Goal: Task Accomplishment & Management: Manage account settings

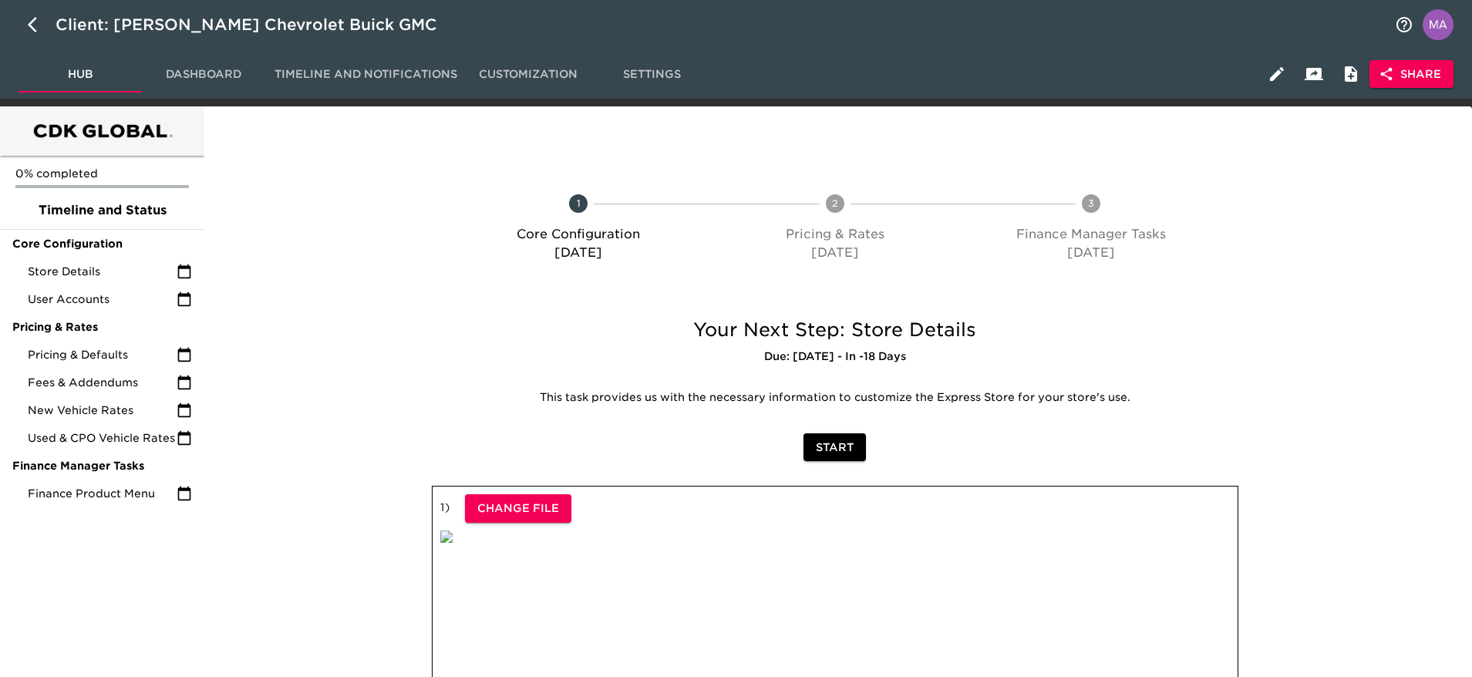
click at [362, 531] on div at bounding box center [312, 669] width 210 height 399
click at [40, 22] on icon "button" at bounding box center [37, 24] width 19 height 19
select select "10"
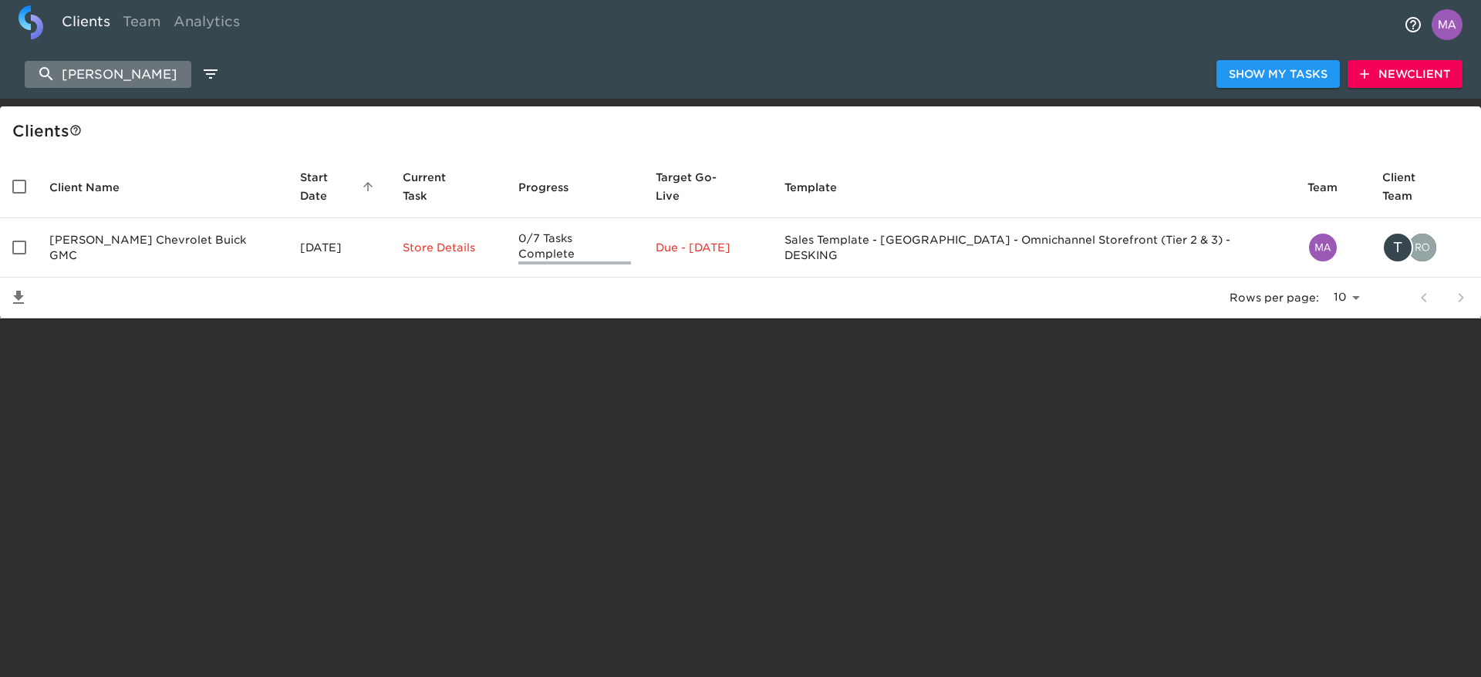
click at [155, 69] on input "[PERSON_NAME]" at bounding box center [108, 74] width 167 height 27
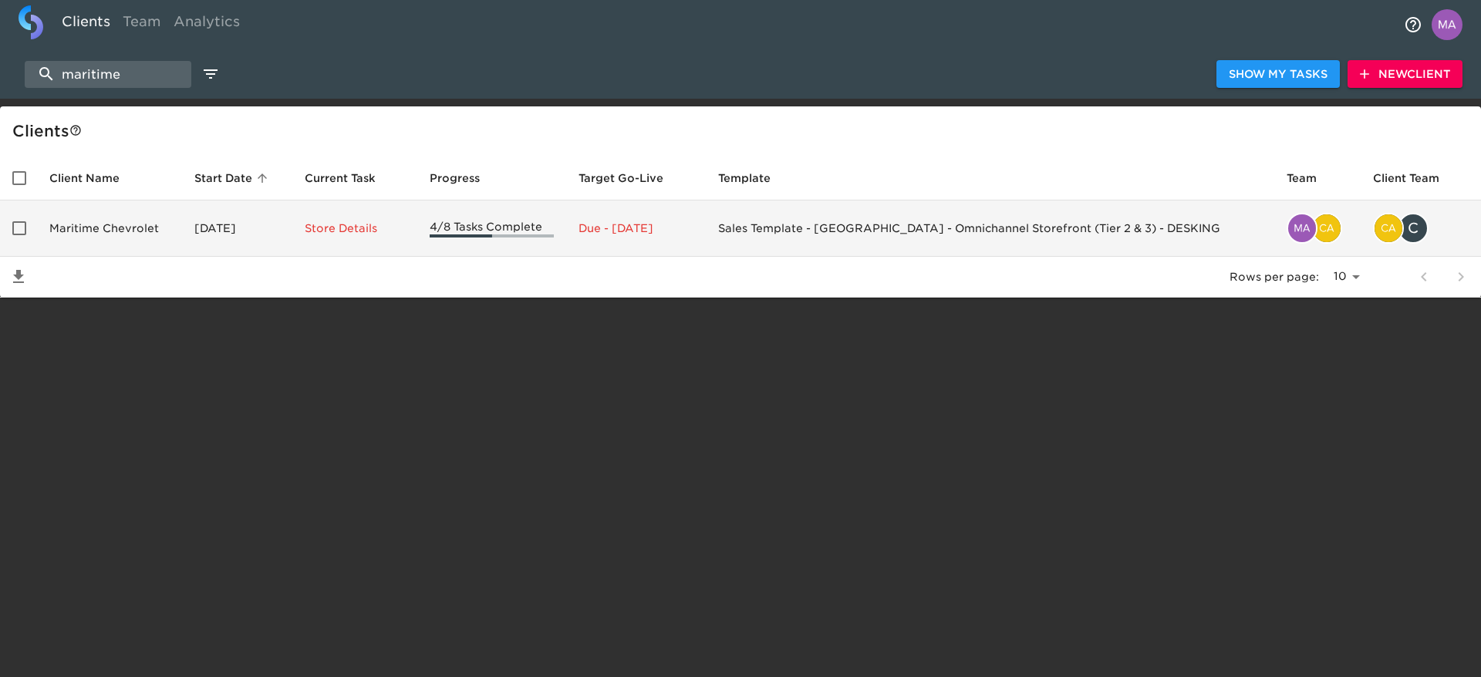
type input "maritime"
click at [136, 232] on td "Maritime Chevrolet" at bounding box center [109, 229] width 145 height 56
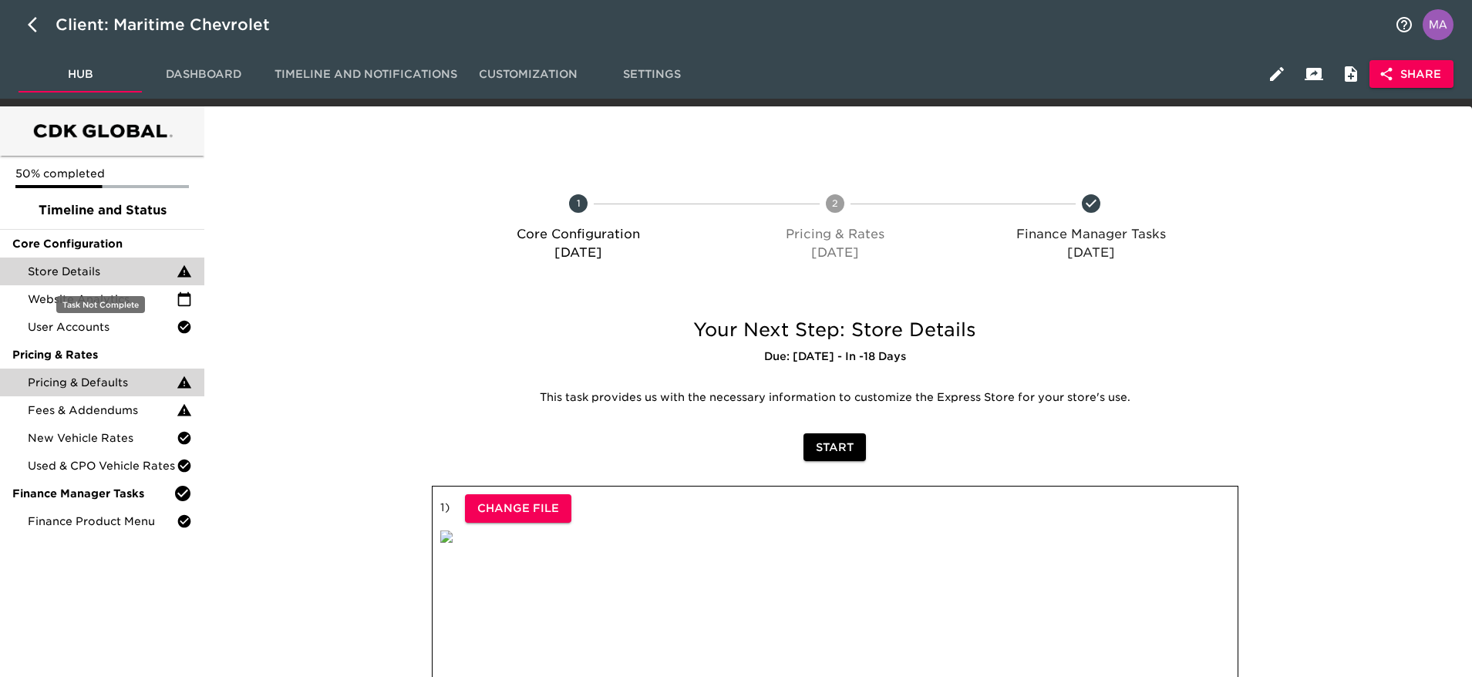
click at [116, 277] on span "Store Details" at bounding box center [102, 271] width 149 height 15
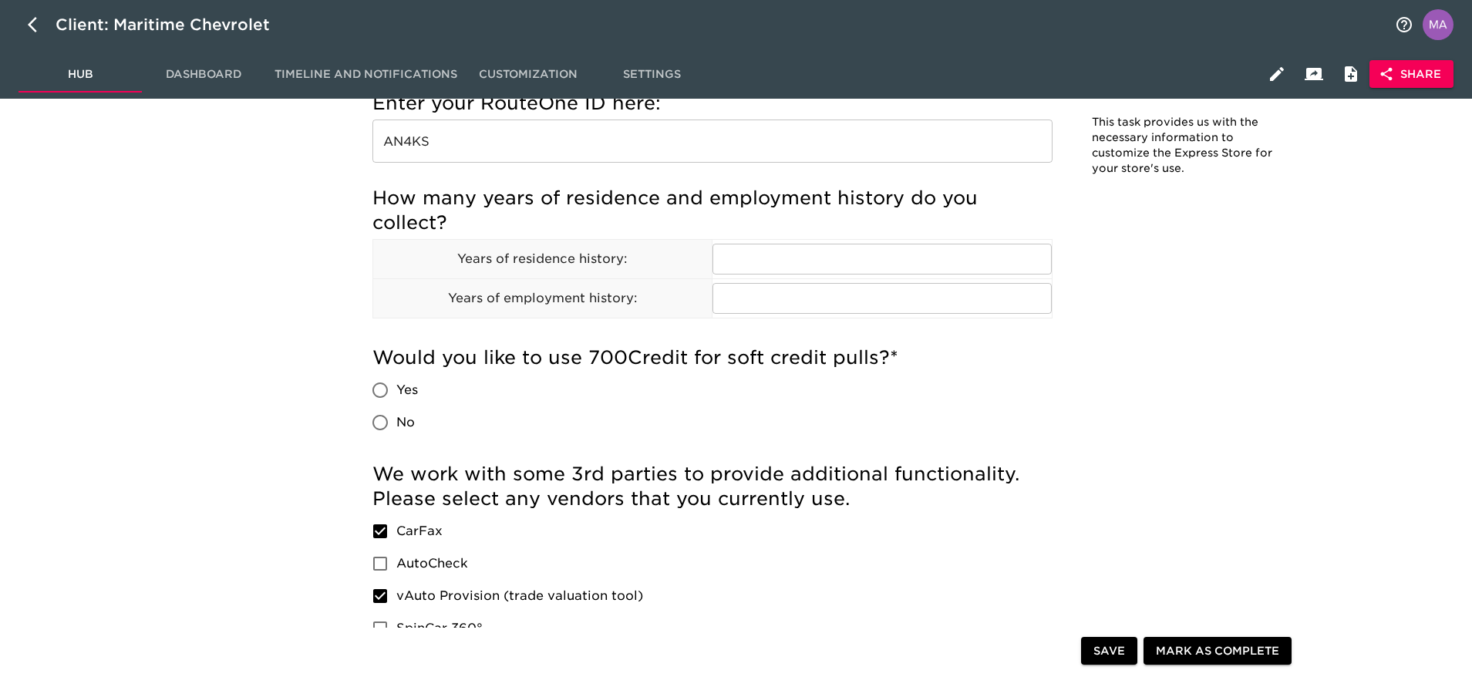
scroll to position [1619, 0]
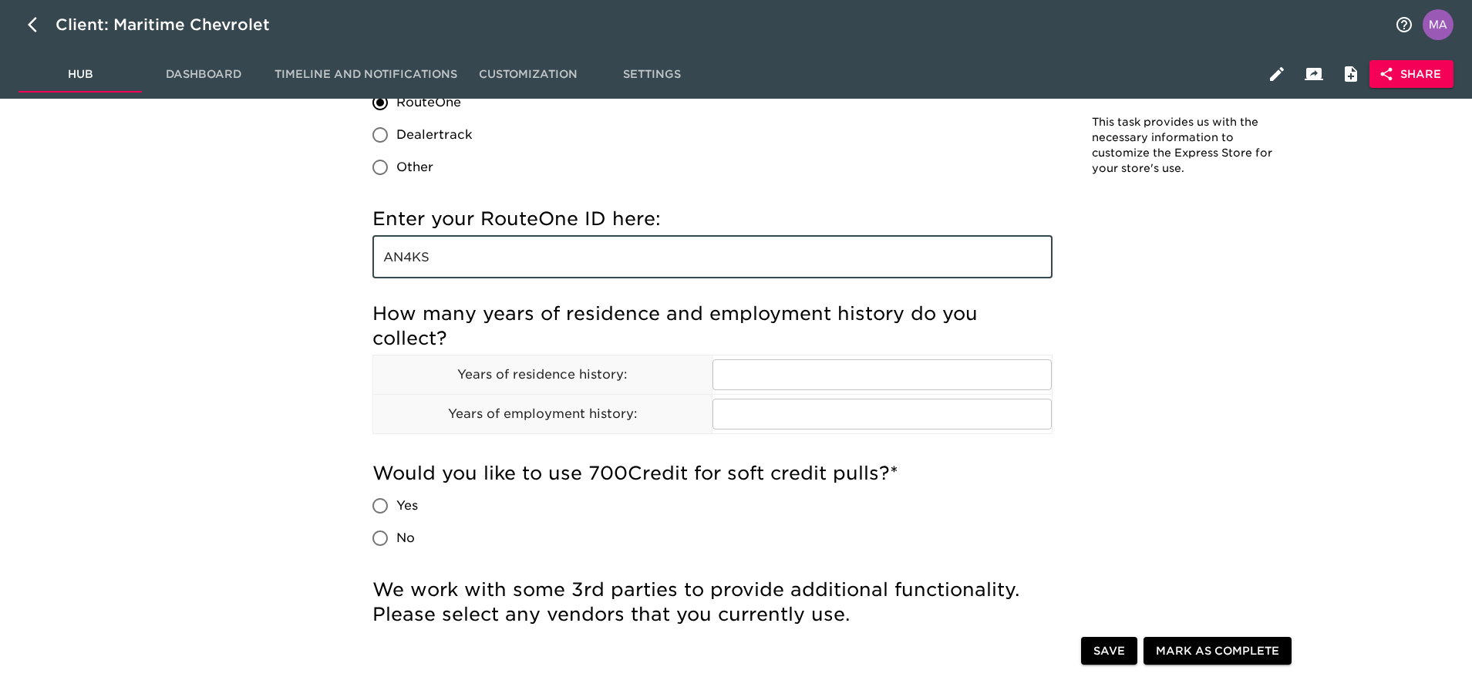
click at [455, 265] on input "AN4KS" at bounding box center [712, 256] width 680 height 43
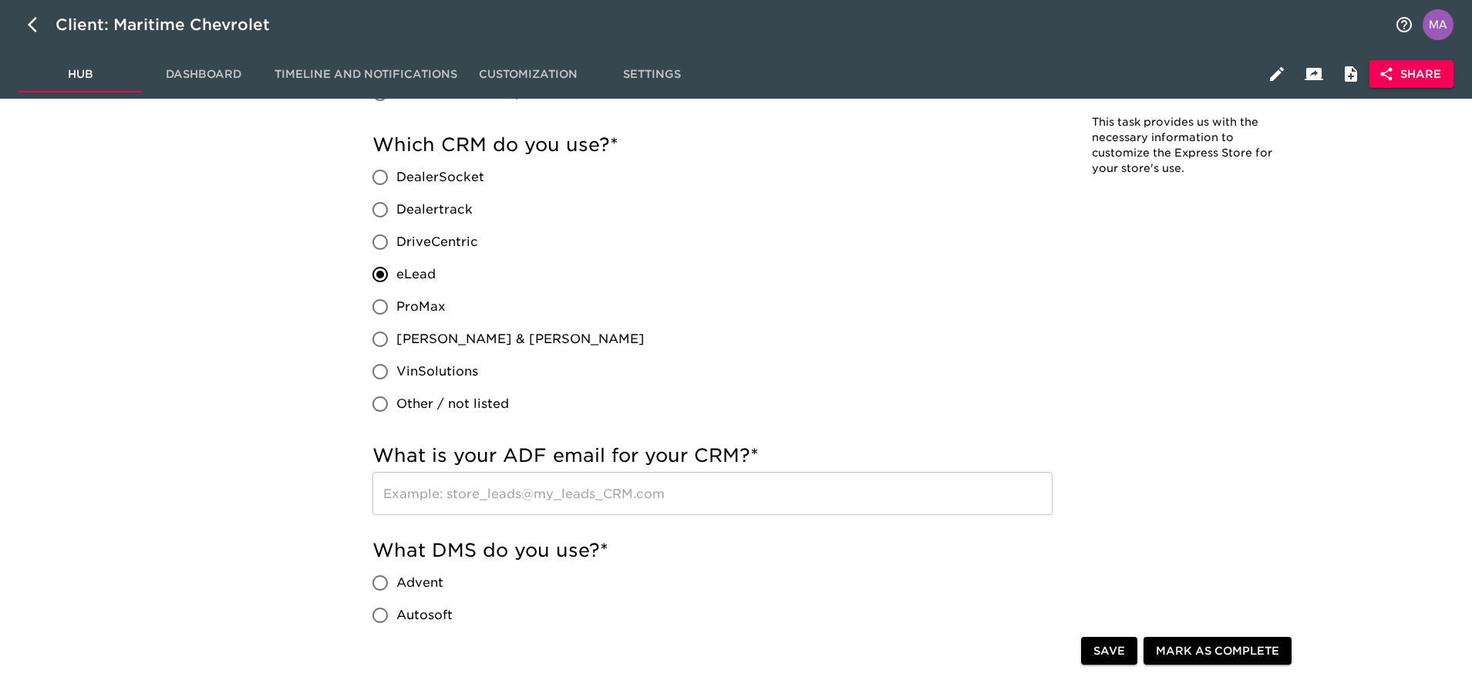
scroll to position [116, 0]
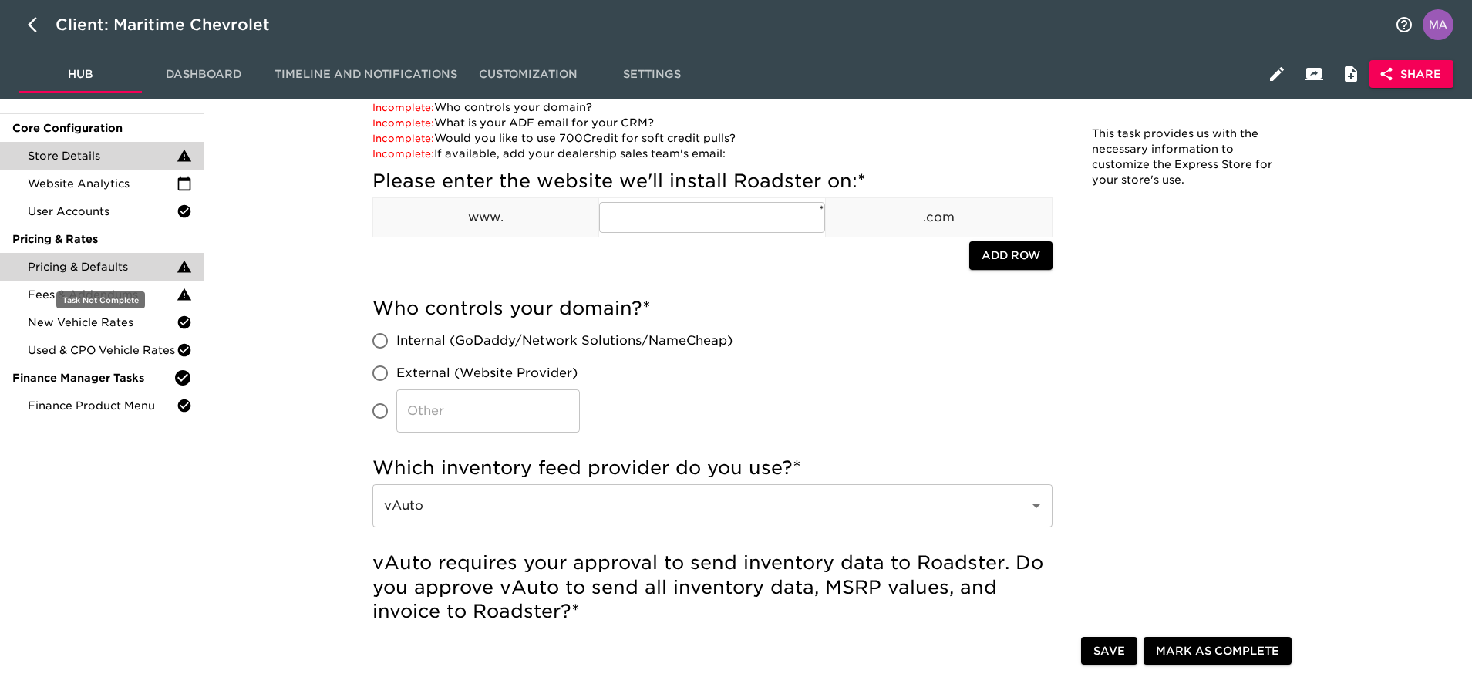
click at [84, 261] on span "Pricing & Defaults" at bounding box center [102, 266] width 149 height 15
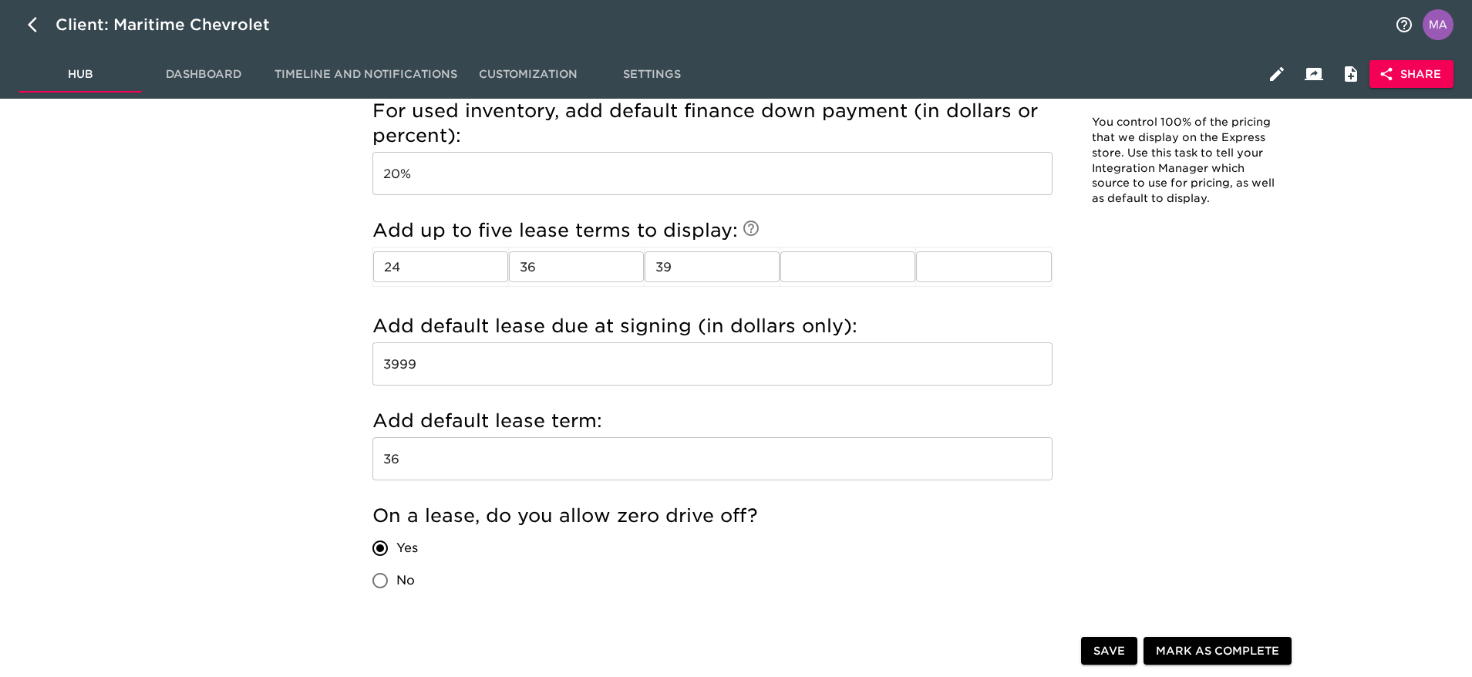
scroll to position [1735, 0]
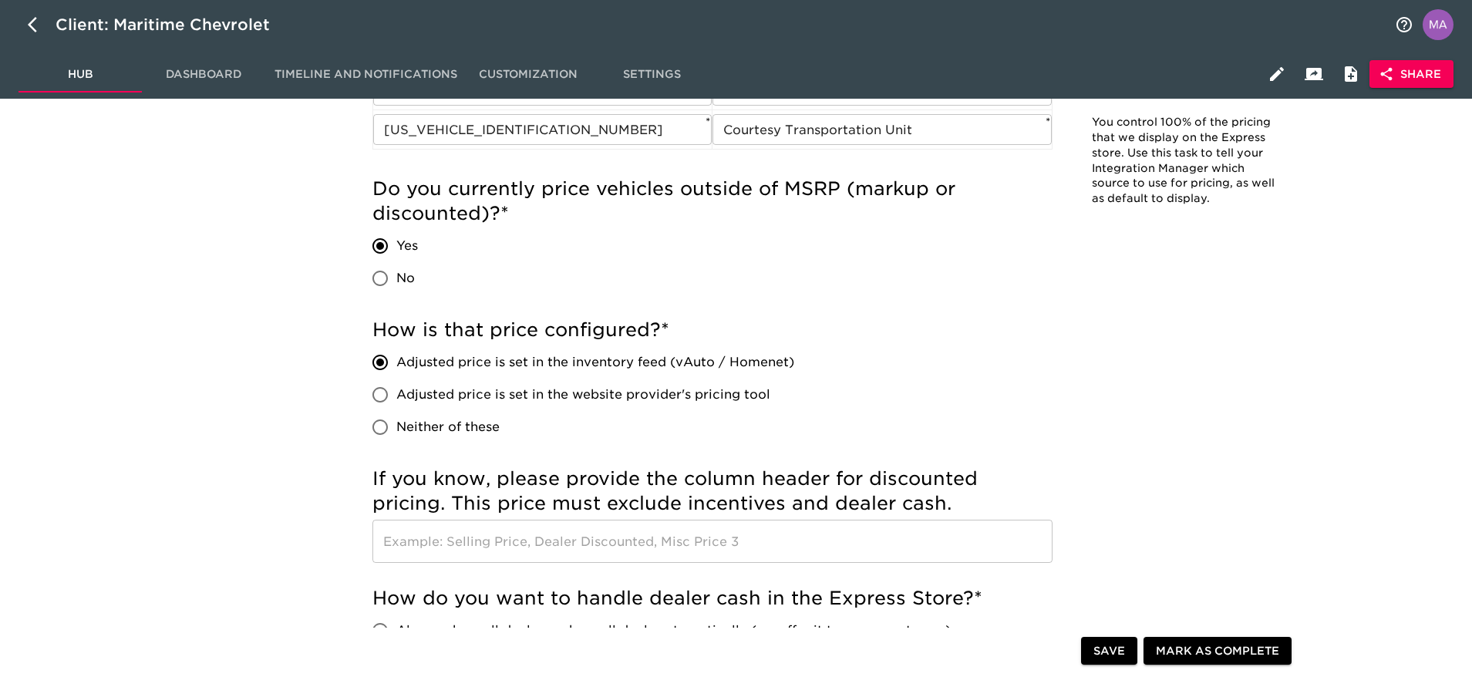
scroll to position [0, 0]
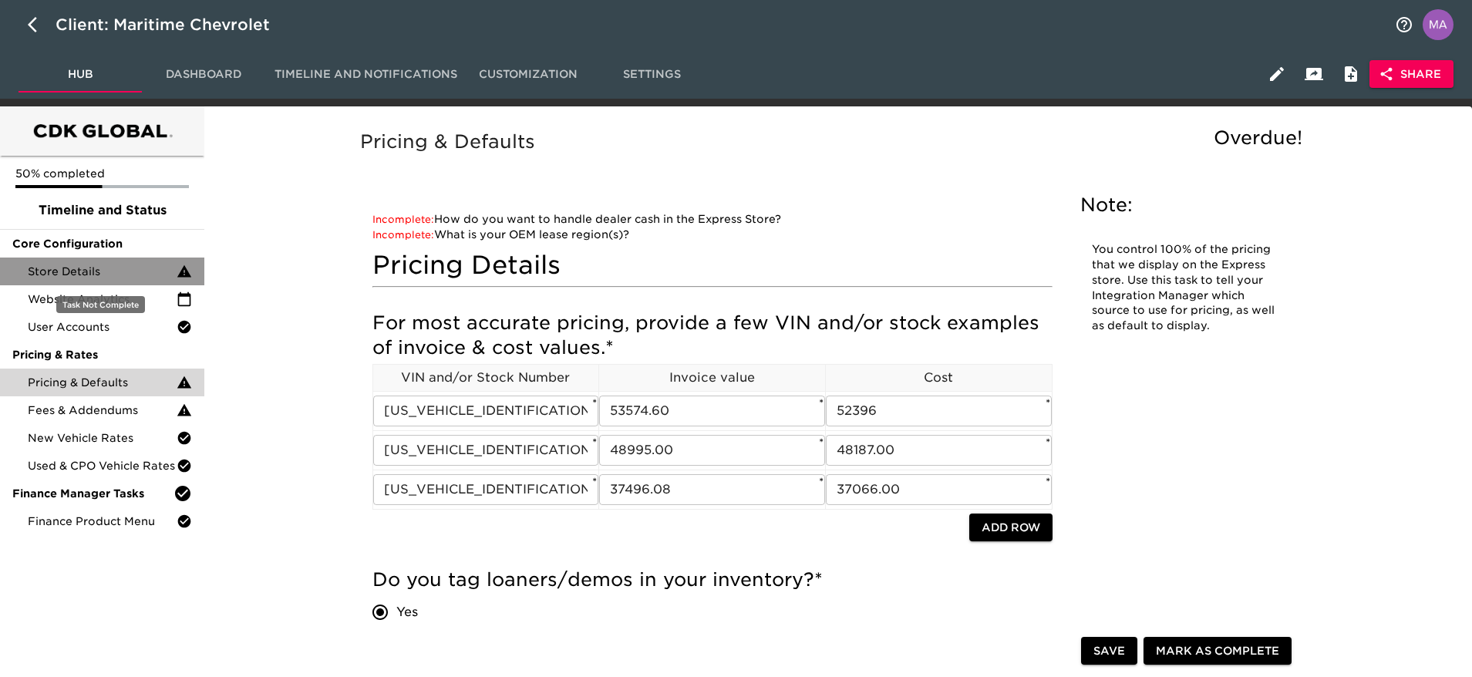
click at [88, 271] on span "Store Details" at bounding box center [102, 271] width 149 height 15
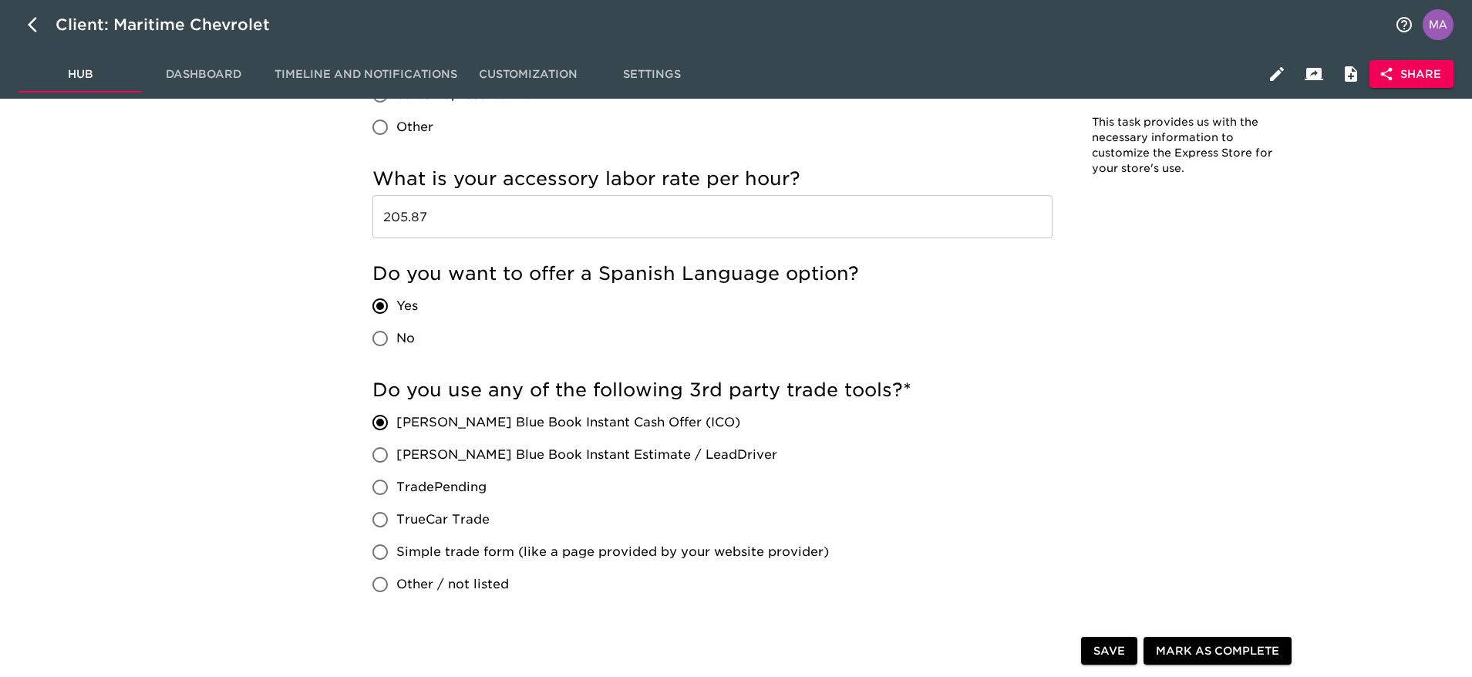
scroll to position [2545, 0]
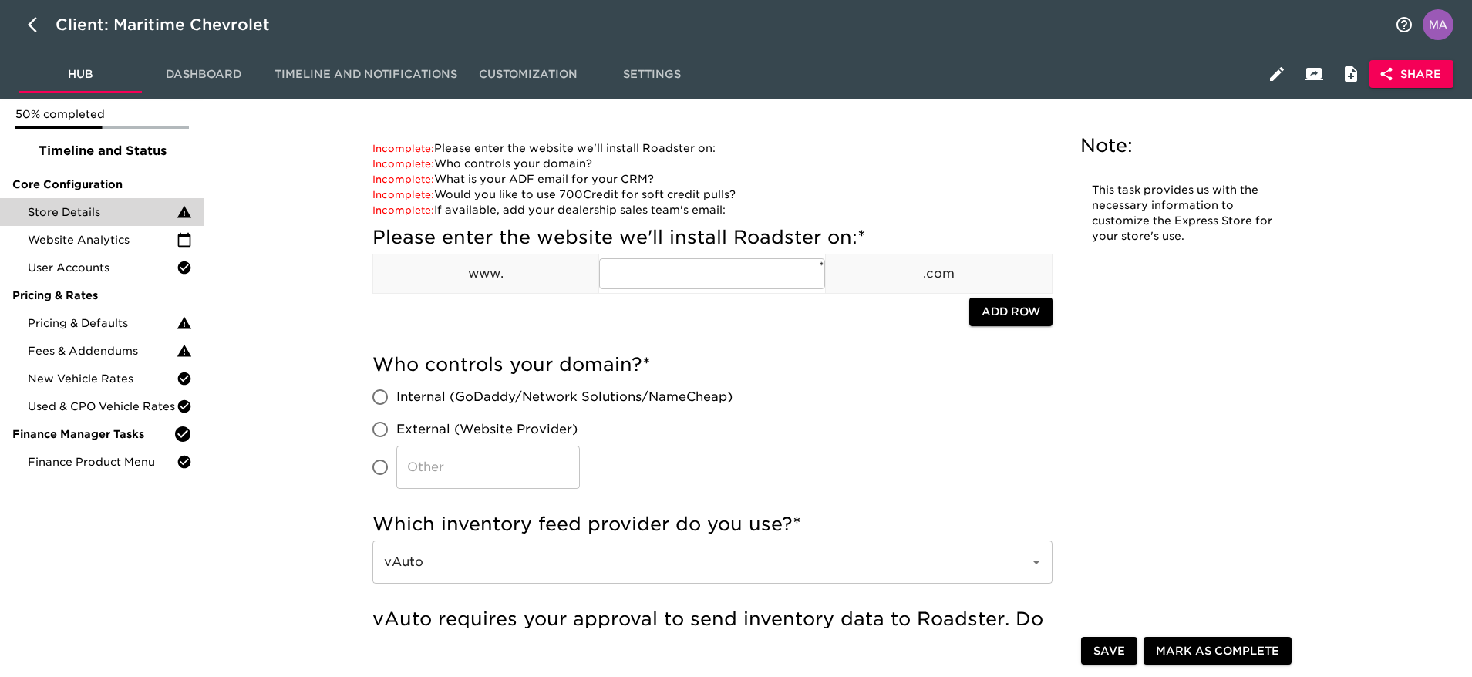
scroll to position [0, 0]
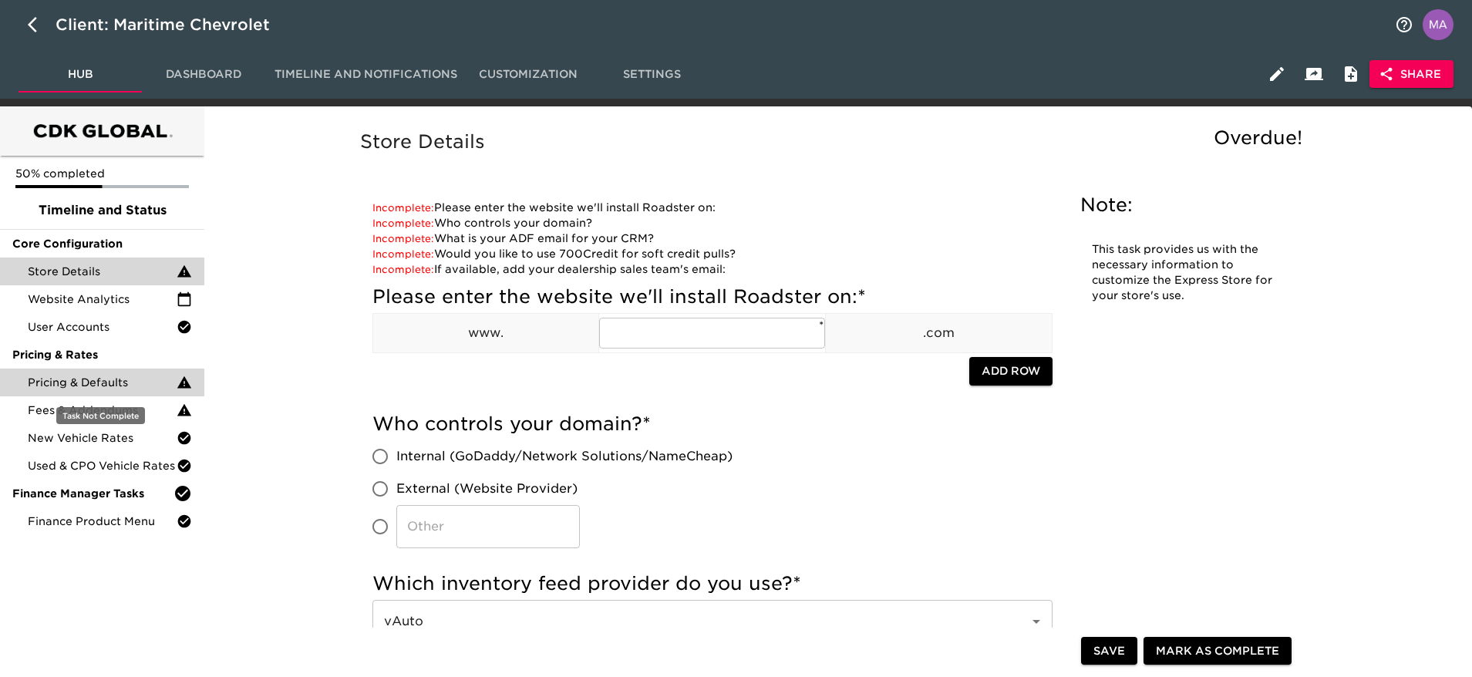
click at [116, 389] on span "Pricing & Defaults" at bounding box center [102, 382] width 149 height 15
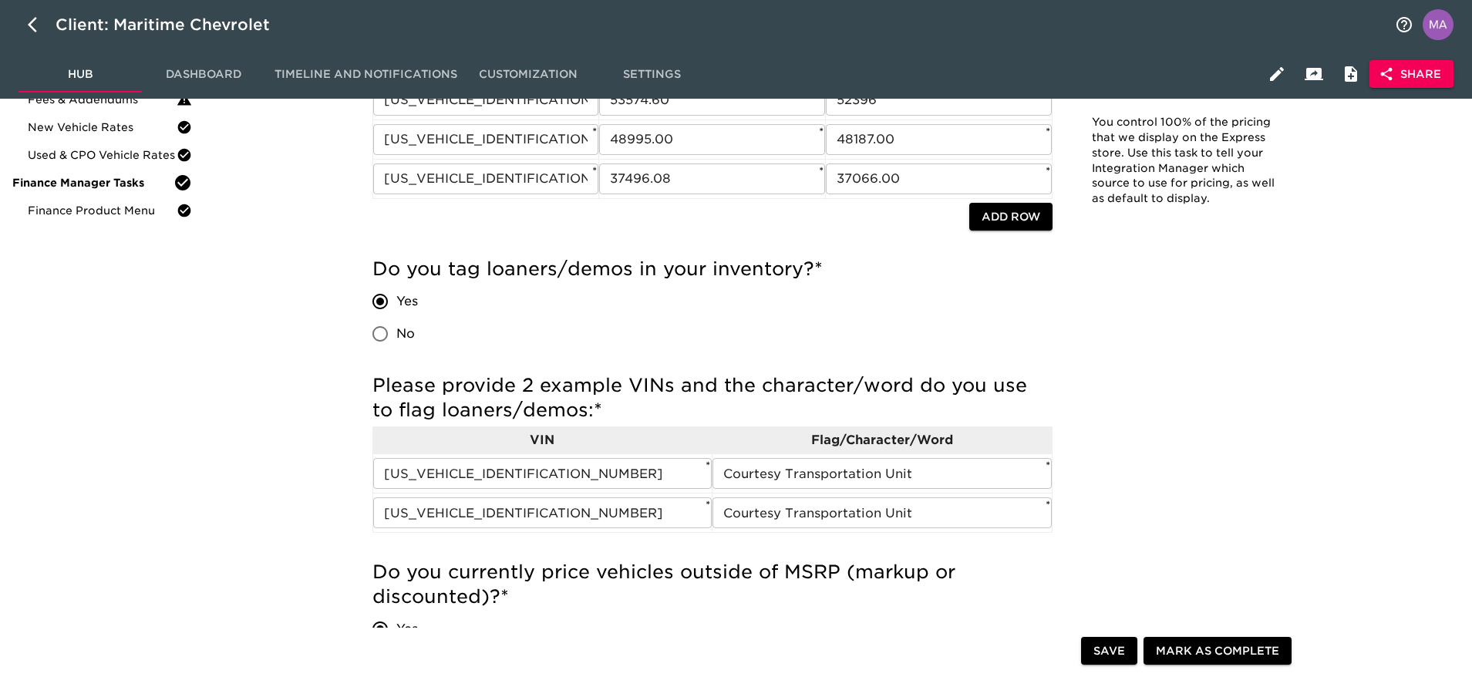
scroll to position [347, 0]
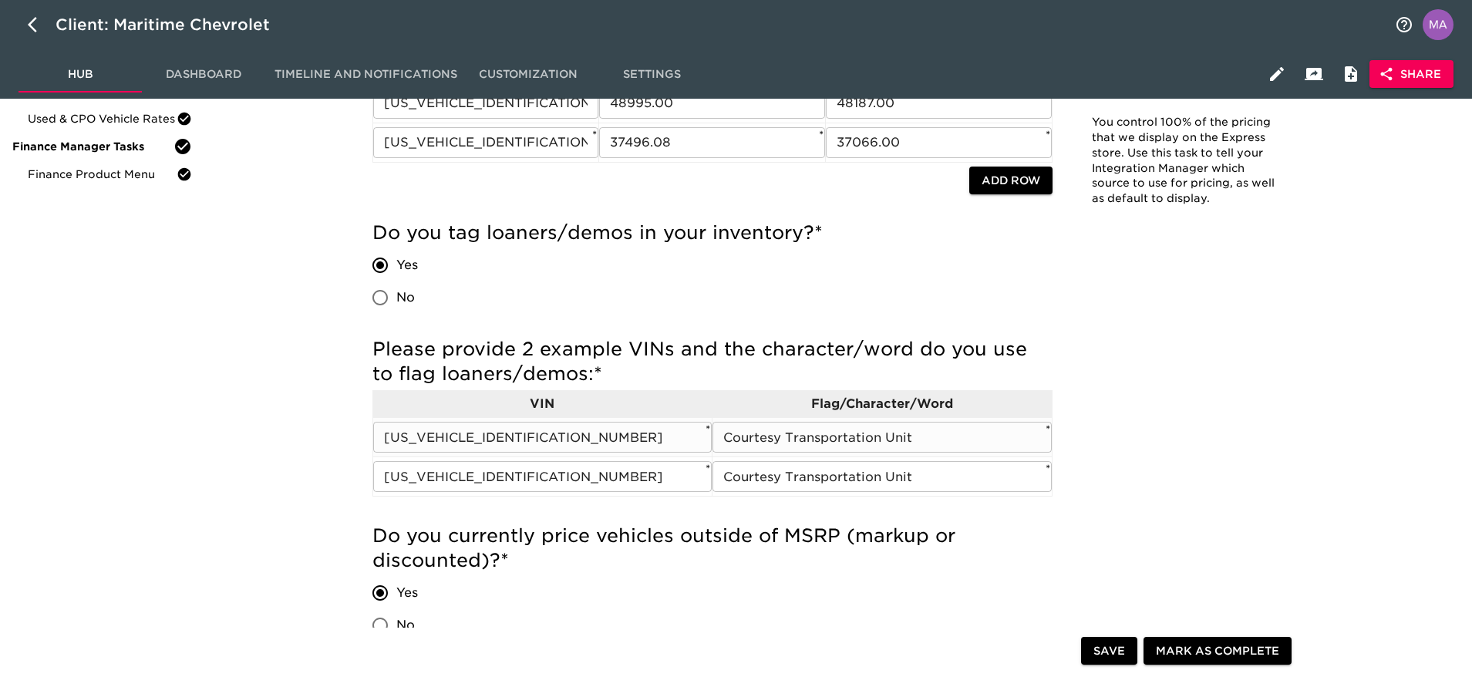
click at [895, 439] on input "Courtesy Transportation Unit" at bounding box center [882, 437] width 339 height 31
click at [894, 439] on input "Courtesy Transportation Unit" at bounding box center [882, 437] width 339 height 31
click at [521, 486] on input "[US_VEHICLE_IDENTIFICATION_NUMBER]" at bounding box center [542, 476] width 339 height 31
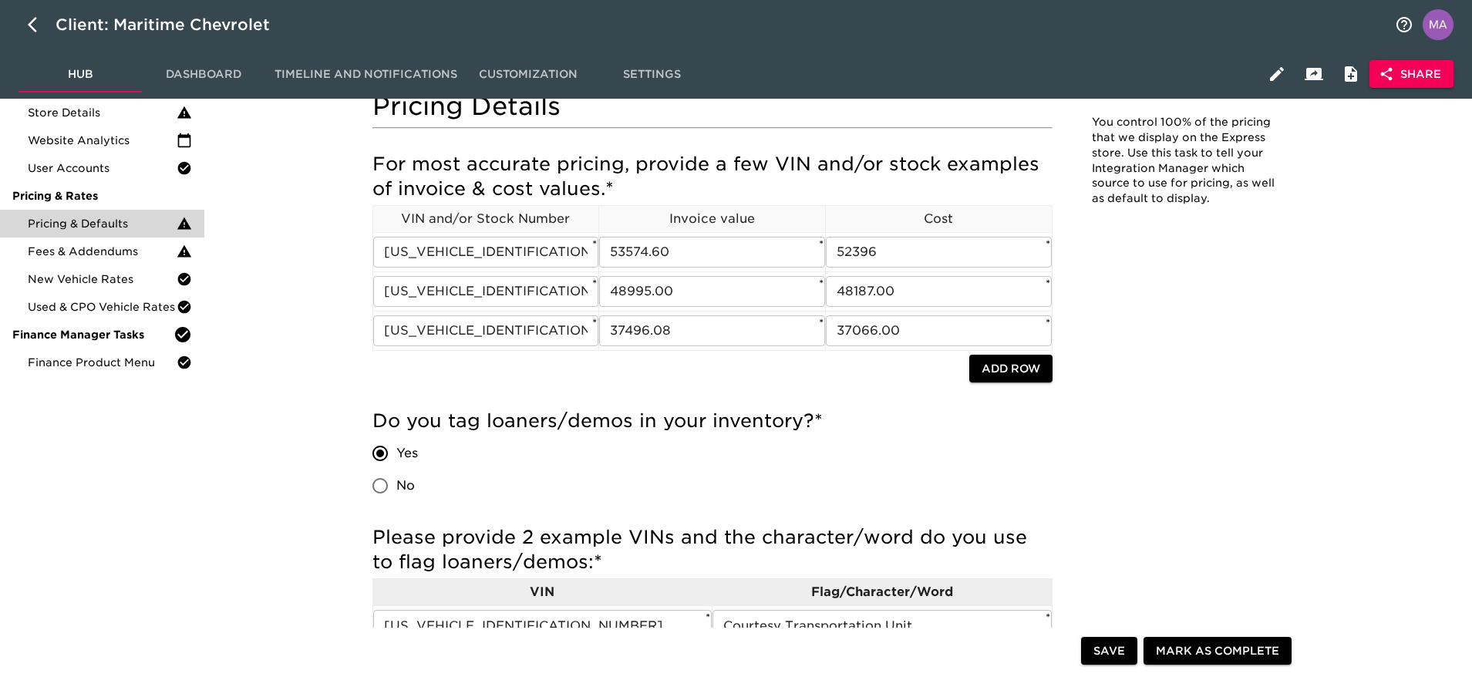
scroll to position [0, 0]
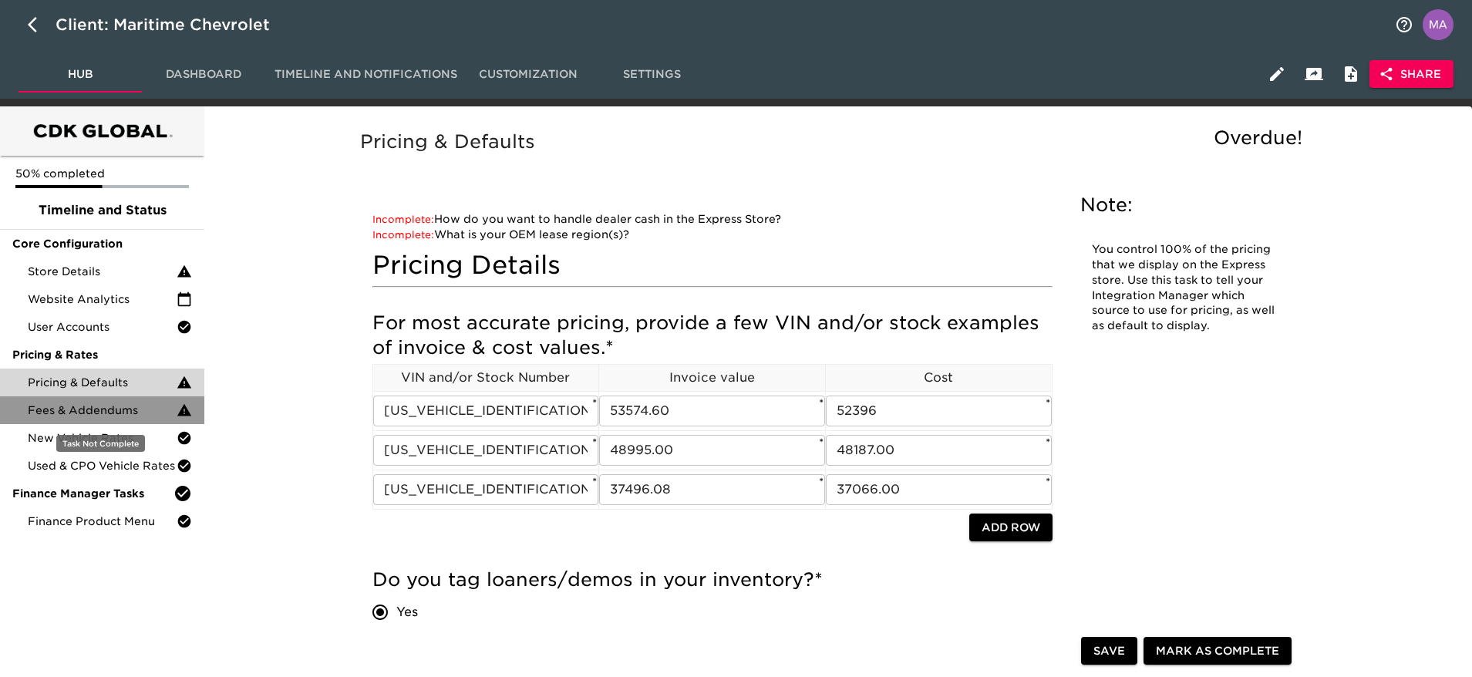
click at [126, 403] on span "Fees & Addendums" at bounding box center [102, 410] width 149 height 15
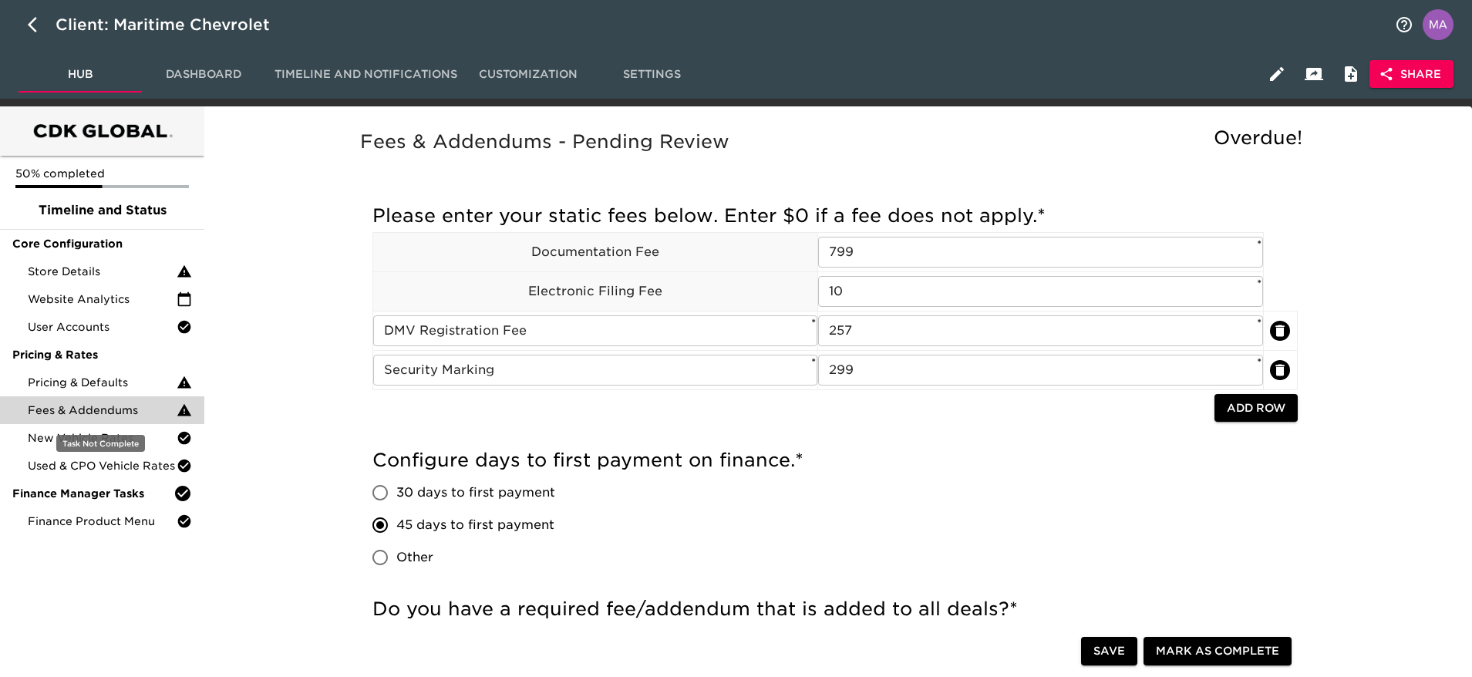
click at [92, 417] on span "Fees & Addendums" at bounding box center [102, 410] width 149 height 15
click at [102, 443] on span "New Vehicle Rates" at bounding box center [102, 437] width 149 height 15
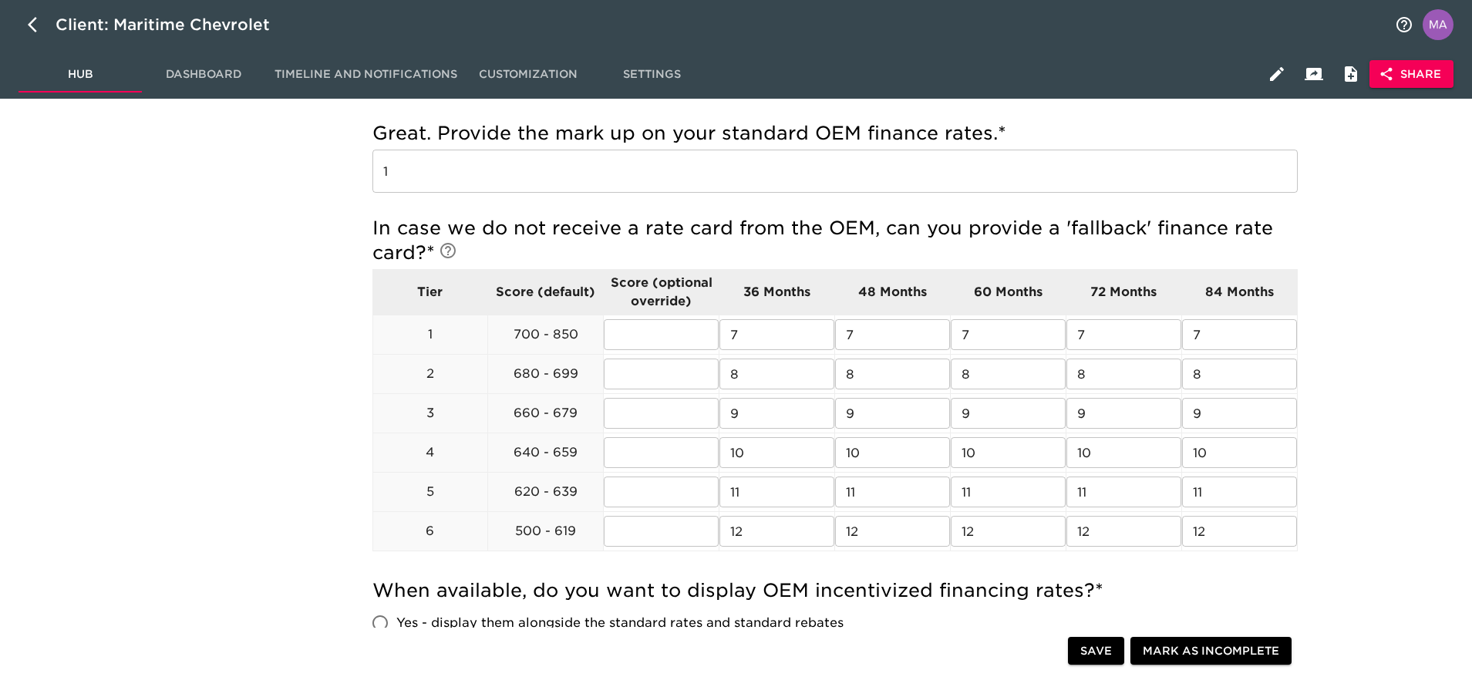
scroll to position [463, 0]
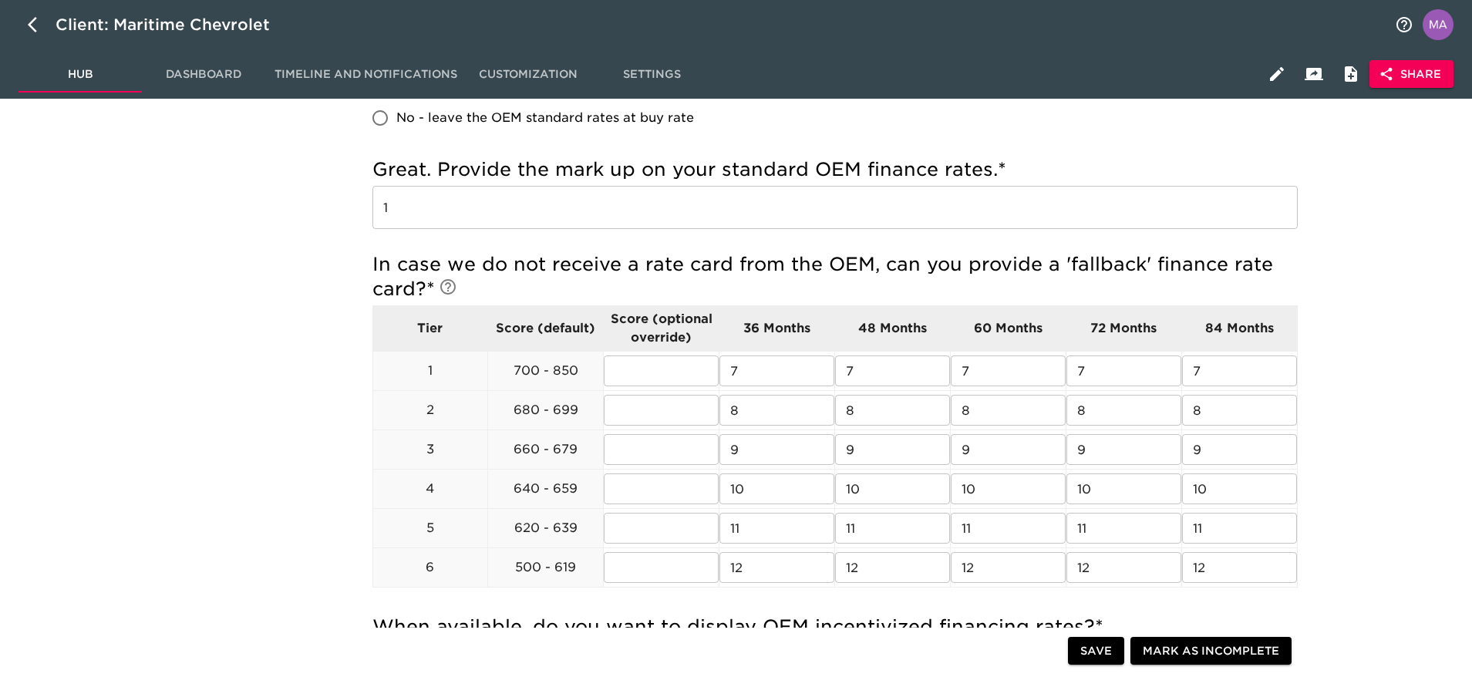
click at [292, 329] on div "New Vehicle Rates - Complete! Note: These rates are used to provide the custome…" at bounding box center [835, 543] width 1256 height 1780
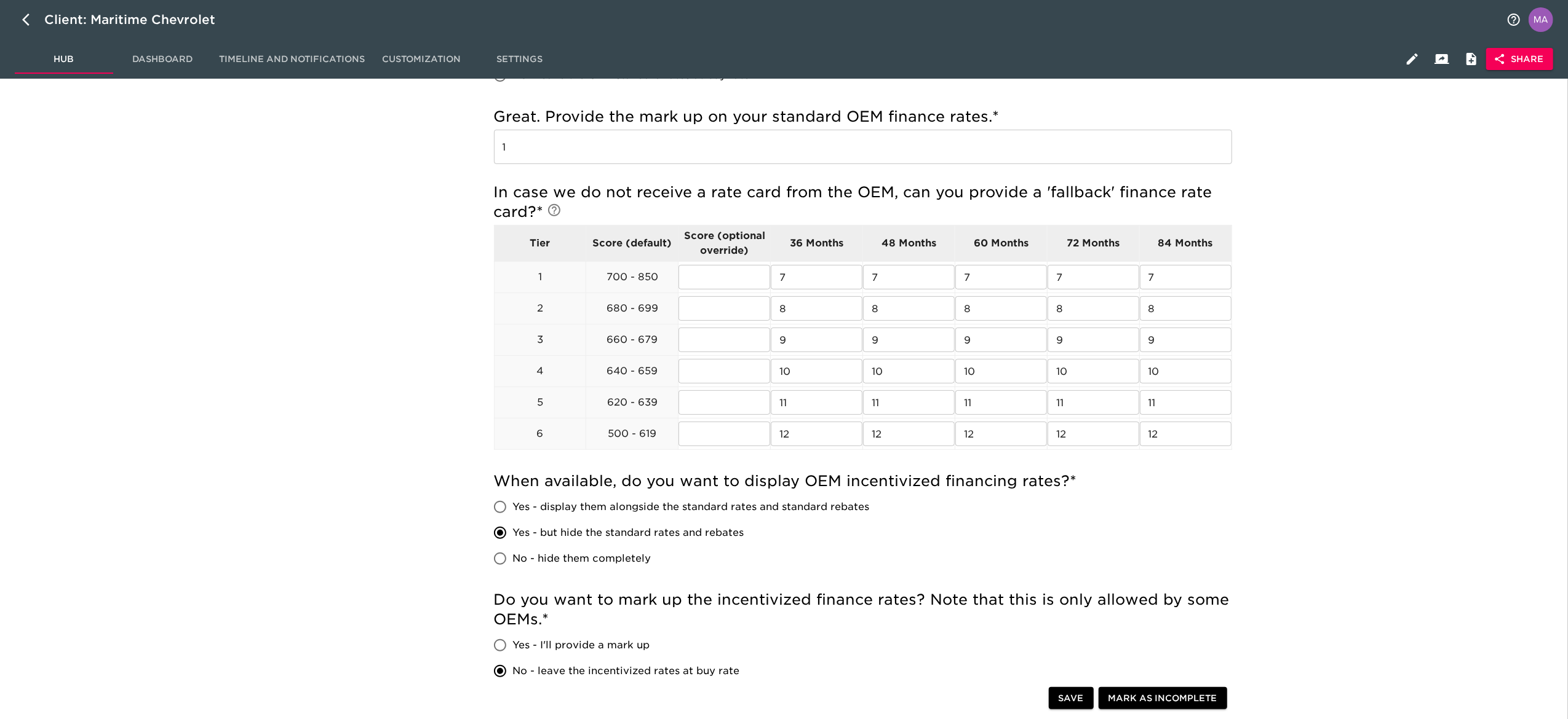
scroll to position [461, 0]
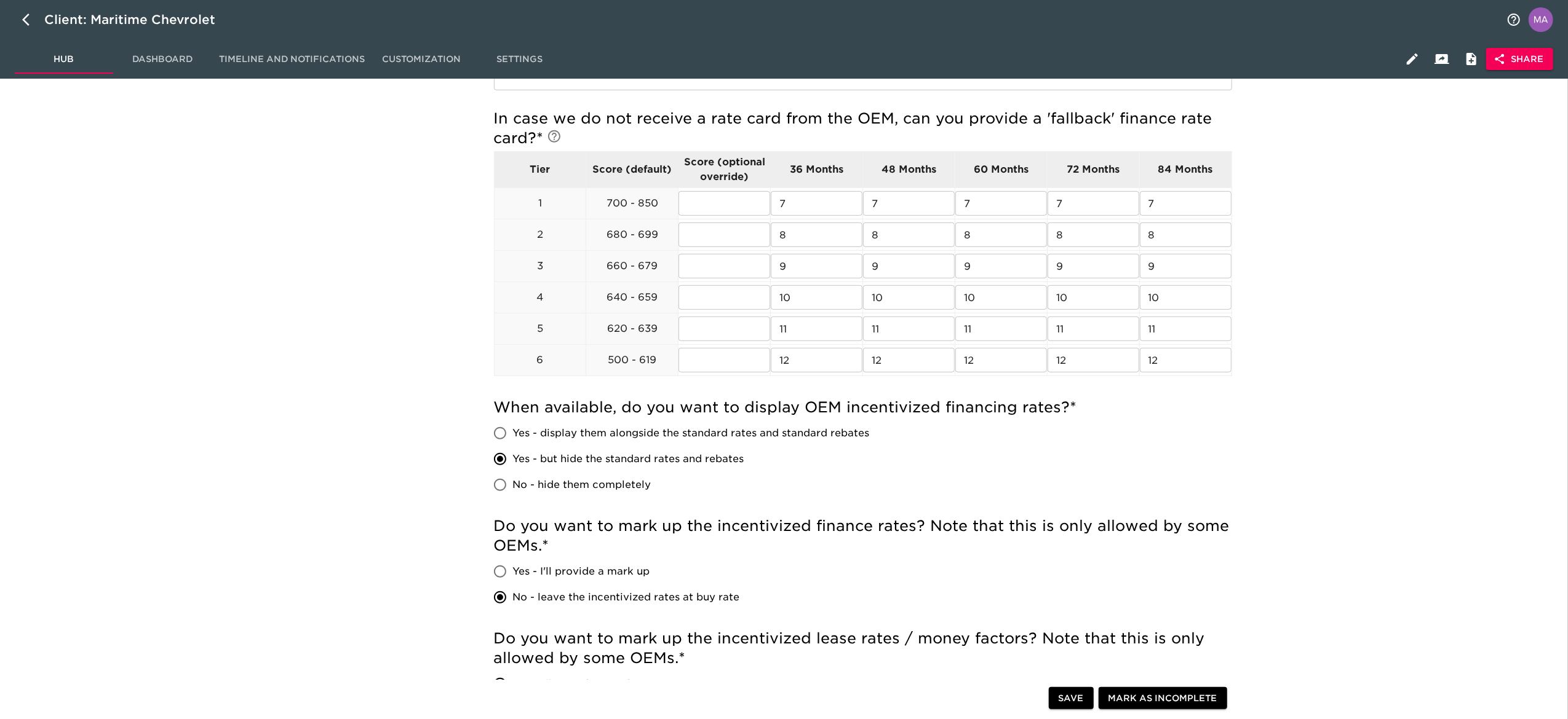
click at [274, 344] on div "New Vehicle Rates - Complete! Note: These rates are used to provide the custome…" at bounding box center [863, 340] width 1396 height 1419
click at [411, 440] on div "New Vehicle Rates - Complete! Note: These rates are used to provide the custome…" at bounding box center [863, 340] width 1396 height 1419
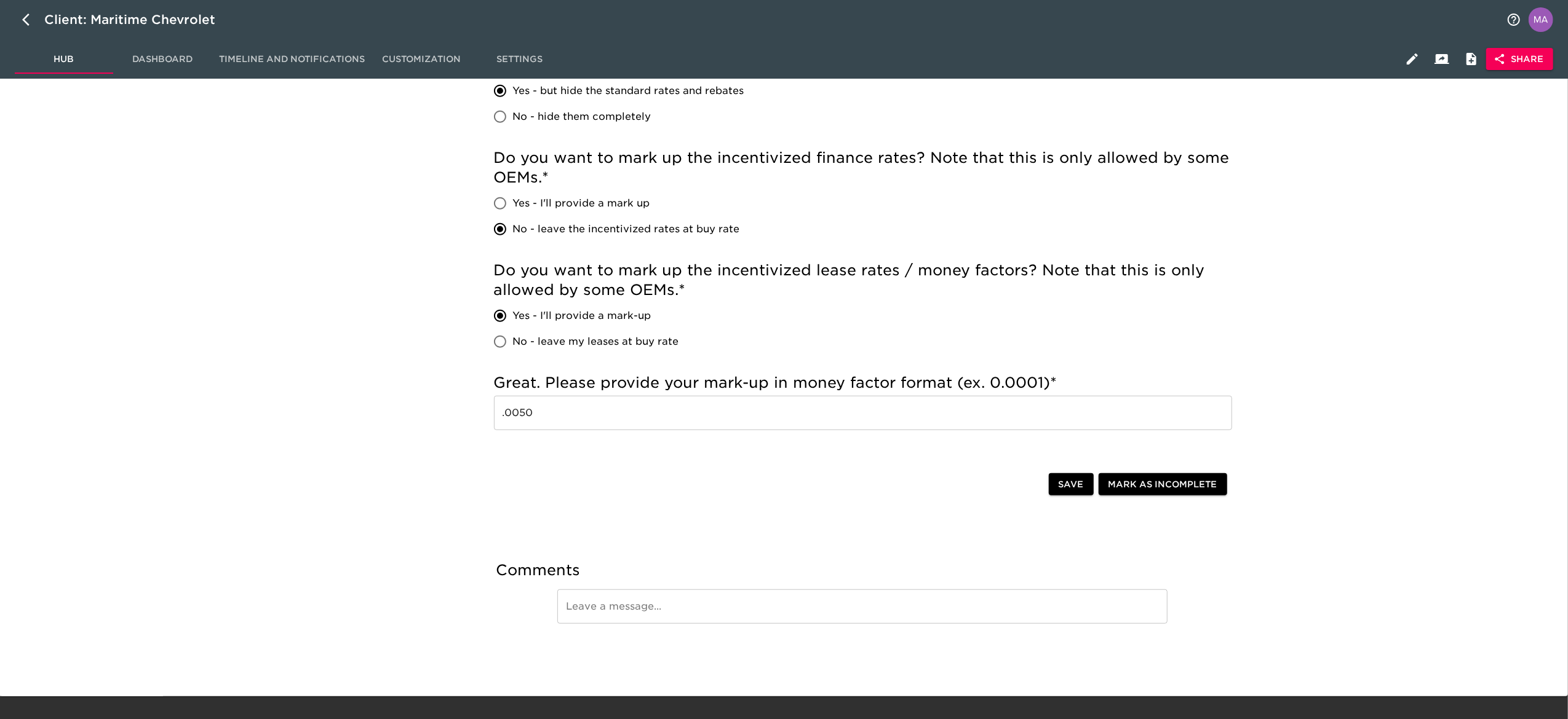
scroll to position [830, 0]
drag, startPoint x: 429, startPoint y: 277, endPoint x: 439, endPoint y: 274, distance: 10.4
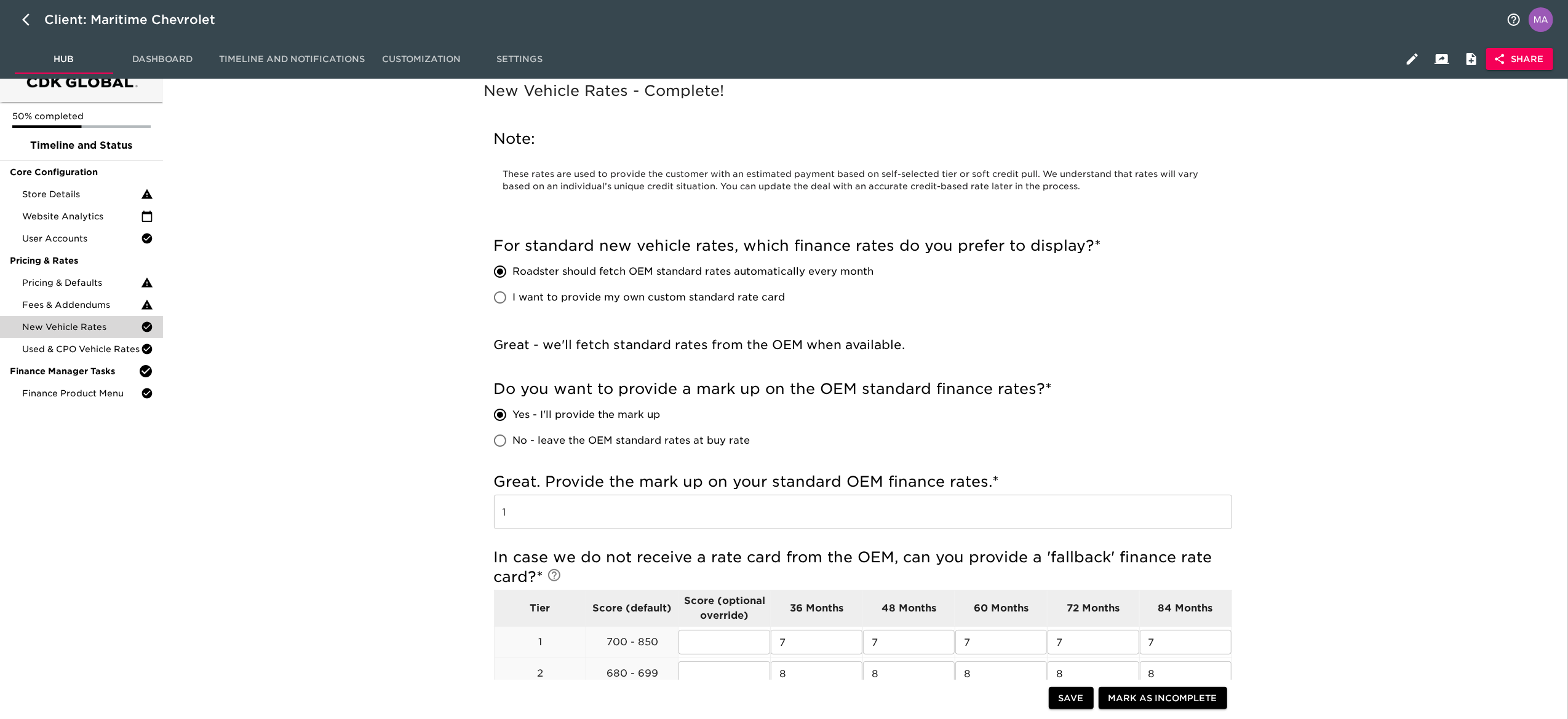
scroll to position [0, 0]
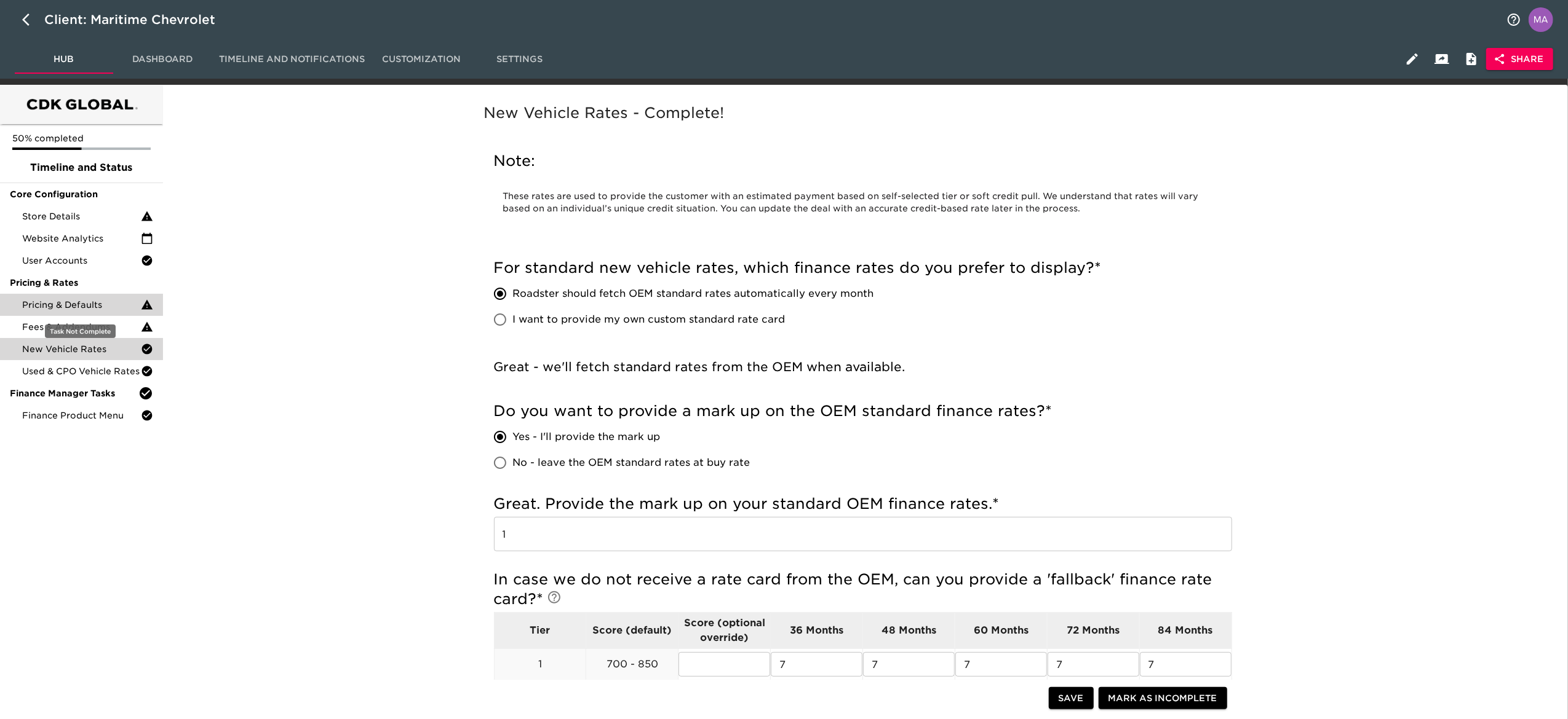
click at [57, 308] on span "Pricing & Defaults" at bounding box center [81, 304] width 119 height 12
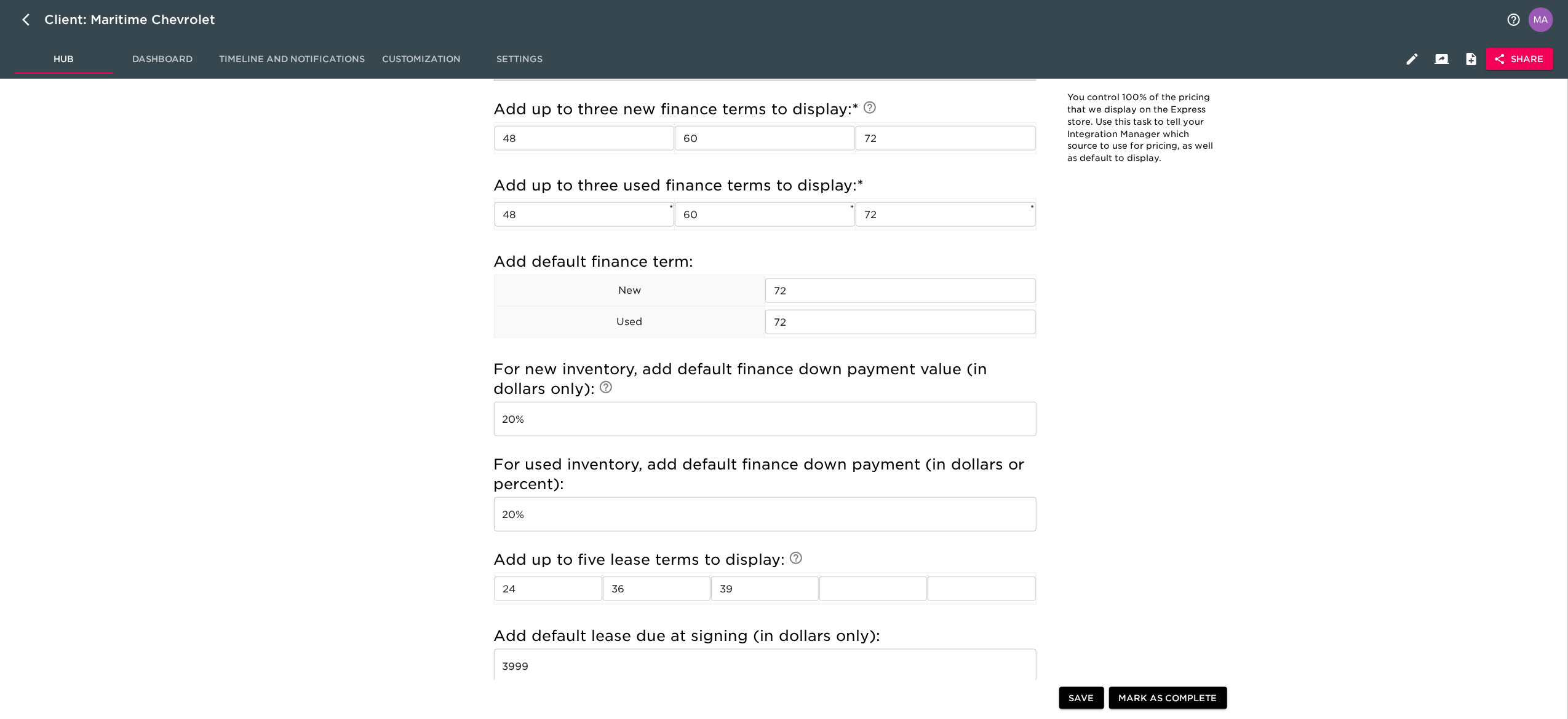
scroll to position [1229, 0]
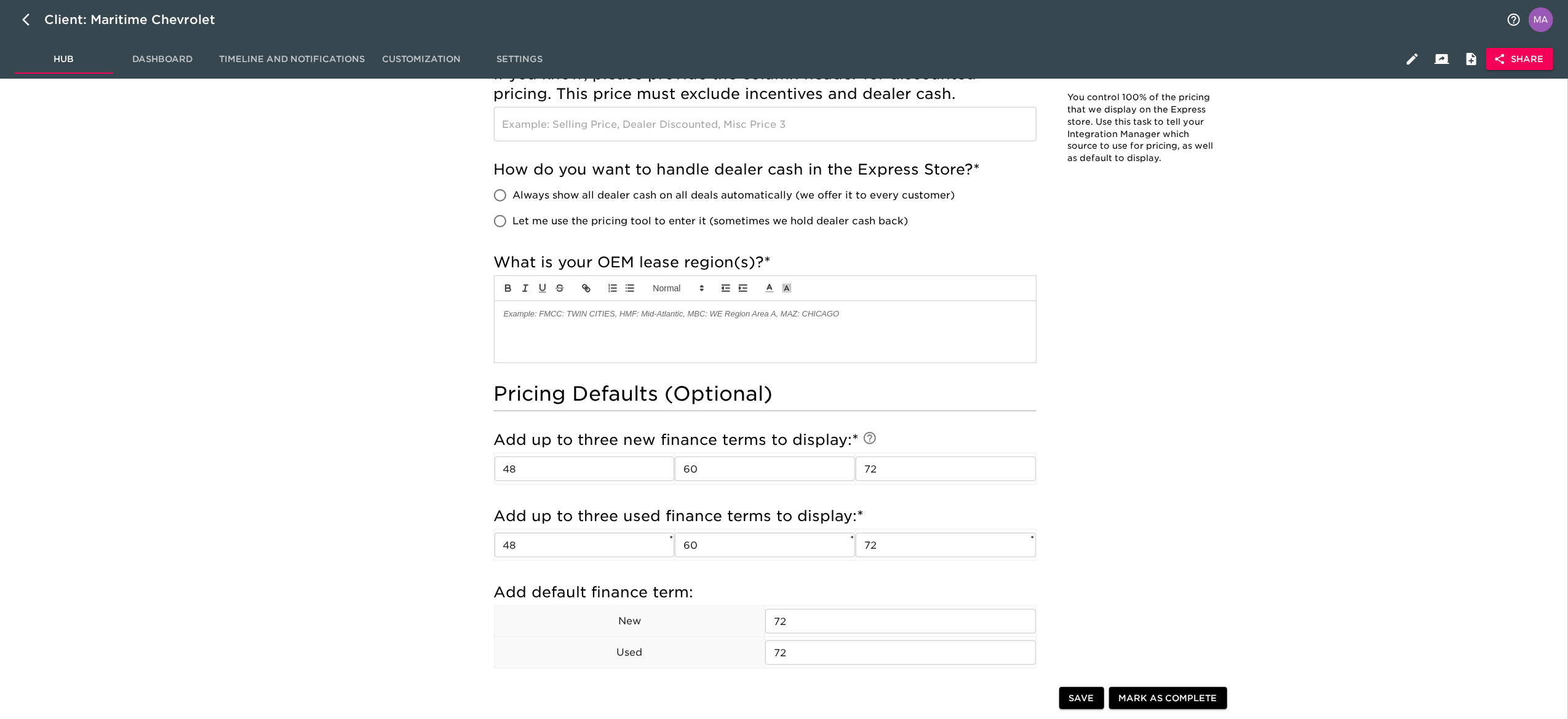
scroll to position [737, 0]
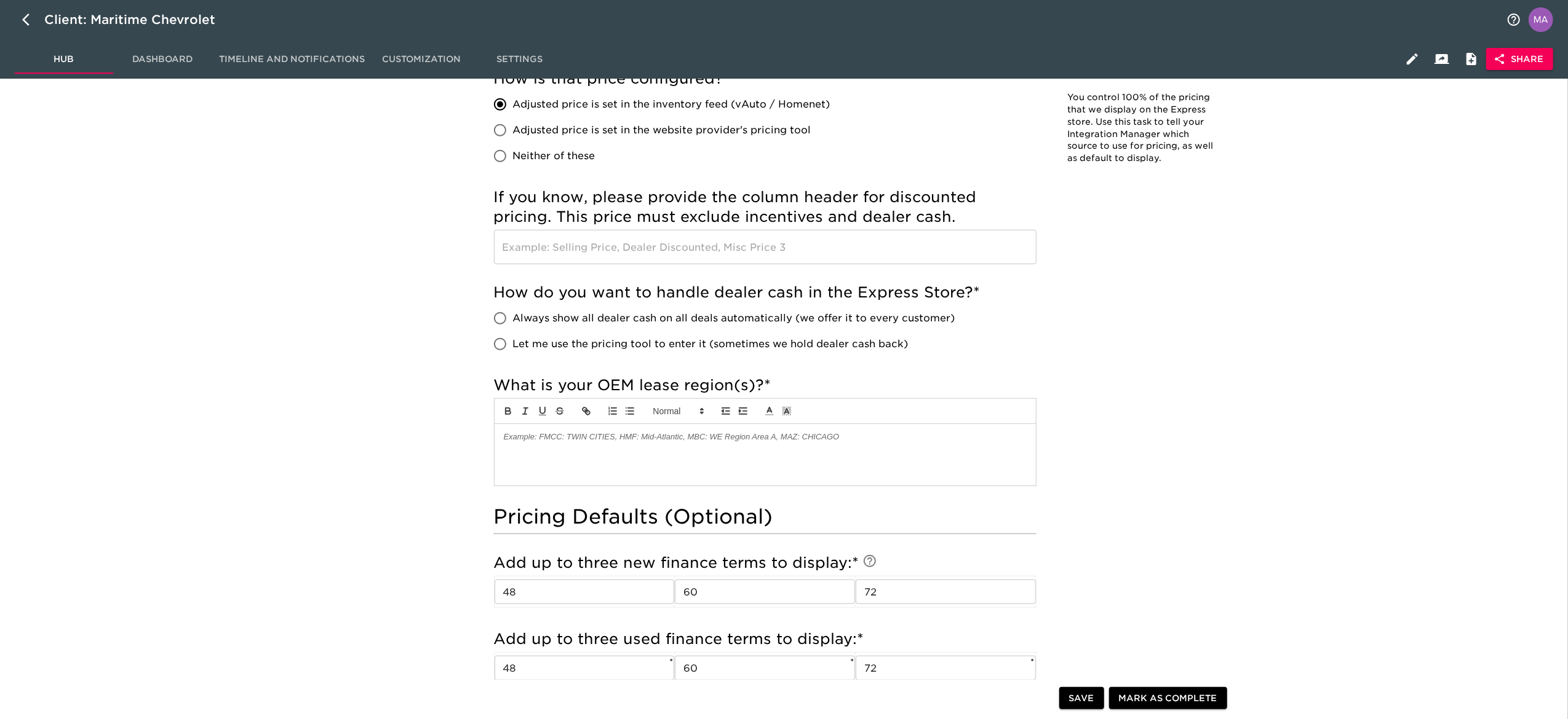
click at [326, 517] on div "Pricing & Defaults Overdue! Note: You control 100% of the pricing that we displ…" at bounding box center [863, 457] width 1396 height 2205
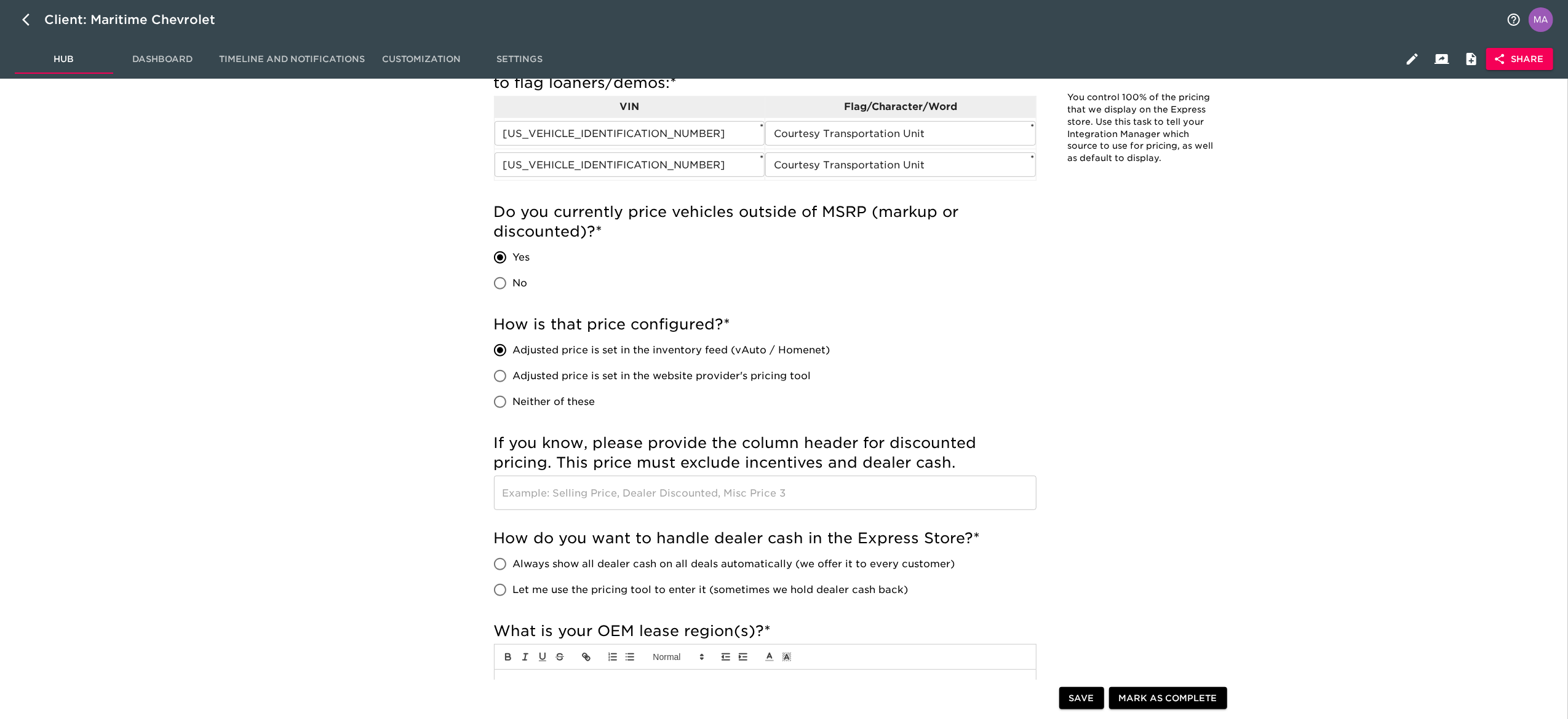
scroll to position [0, 0]
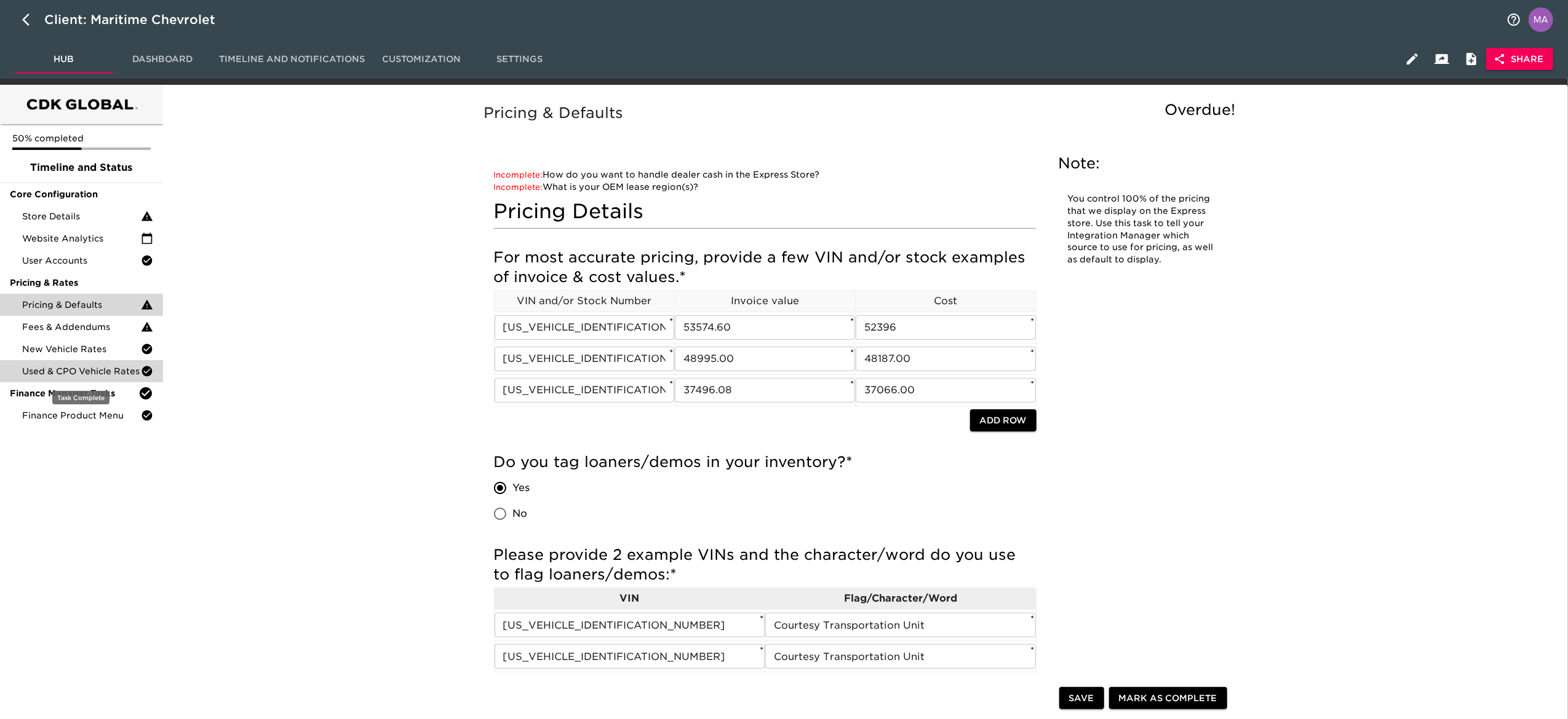
click at [97, 361] on div "Used & CPO Vehicle Rates" at bounding box center [81, 371] width 163 height 22
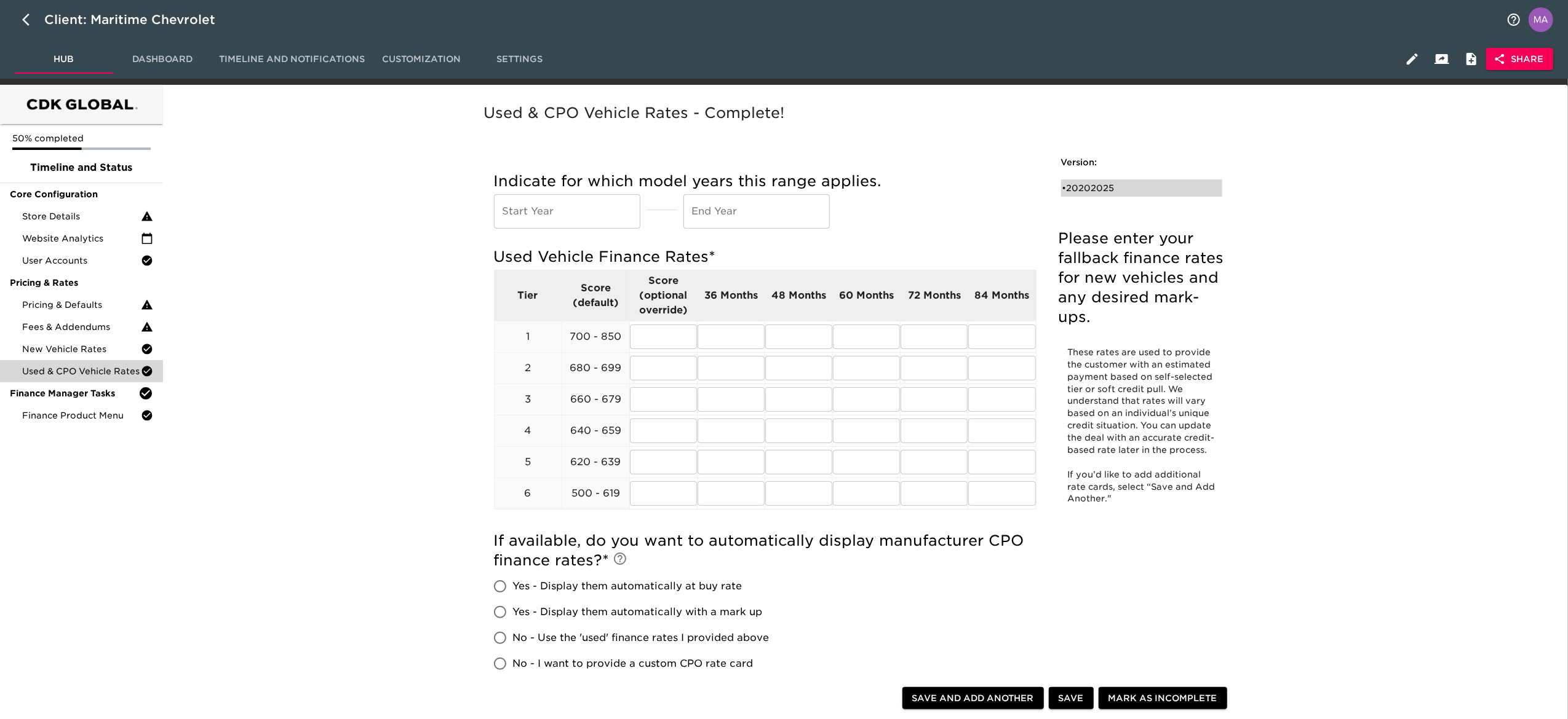
click at [1110, 184] on div "• 20202025" at bounding box center [1133, 187] width 141 height 12
type input "2020"
type input "2025"
radio input "true"
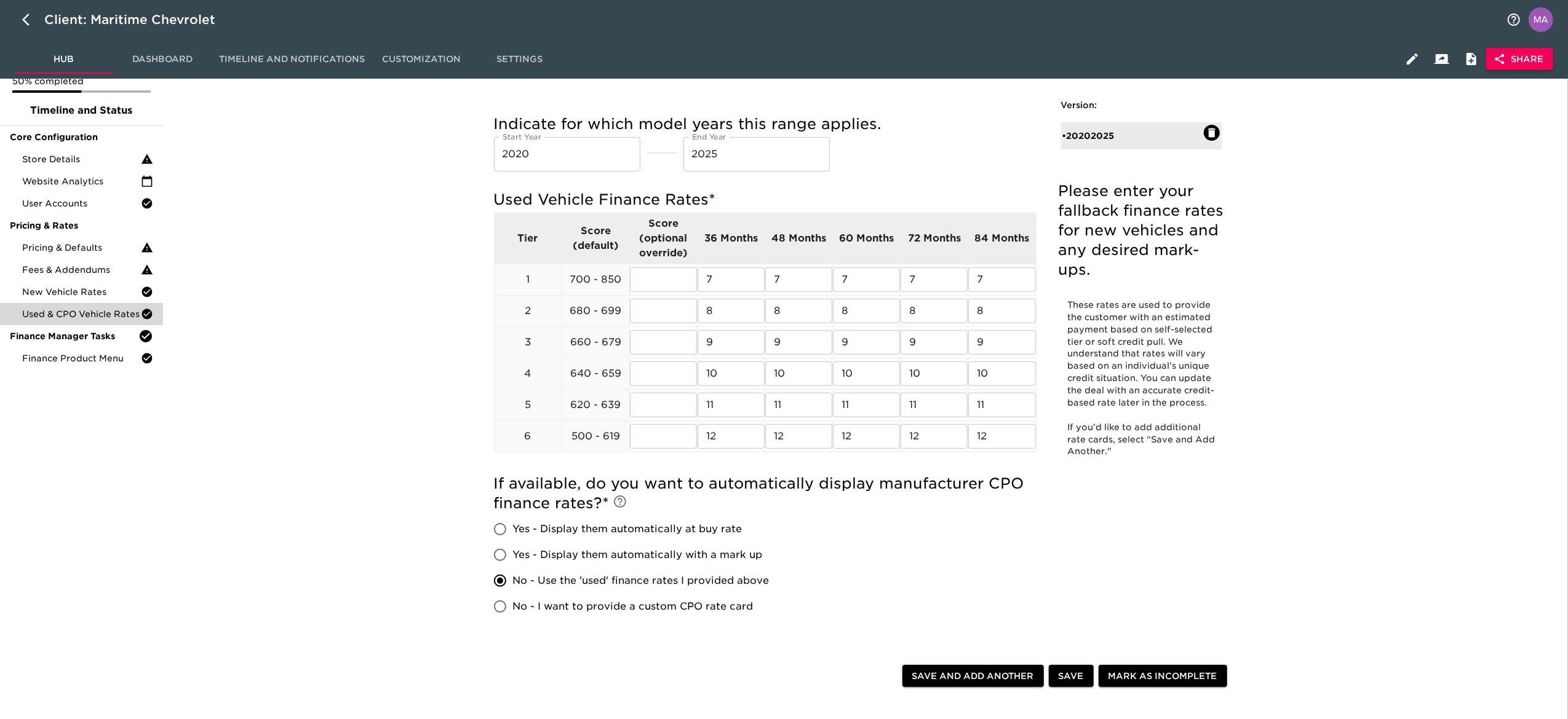
scroll to position [20, 0]
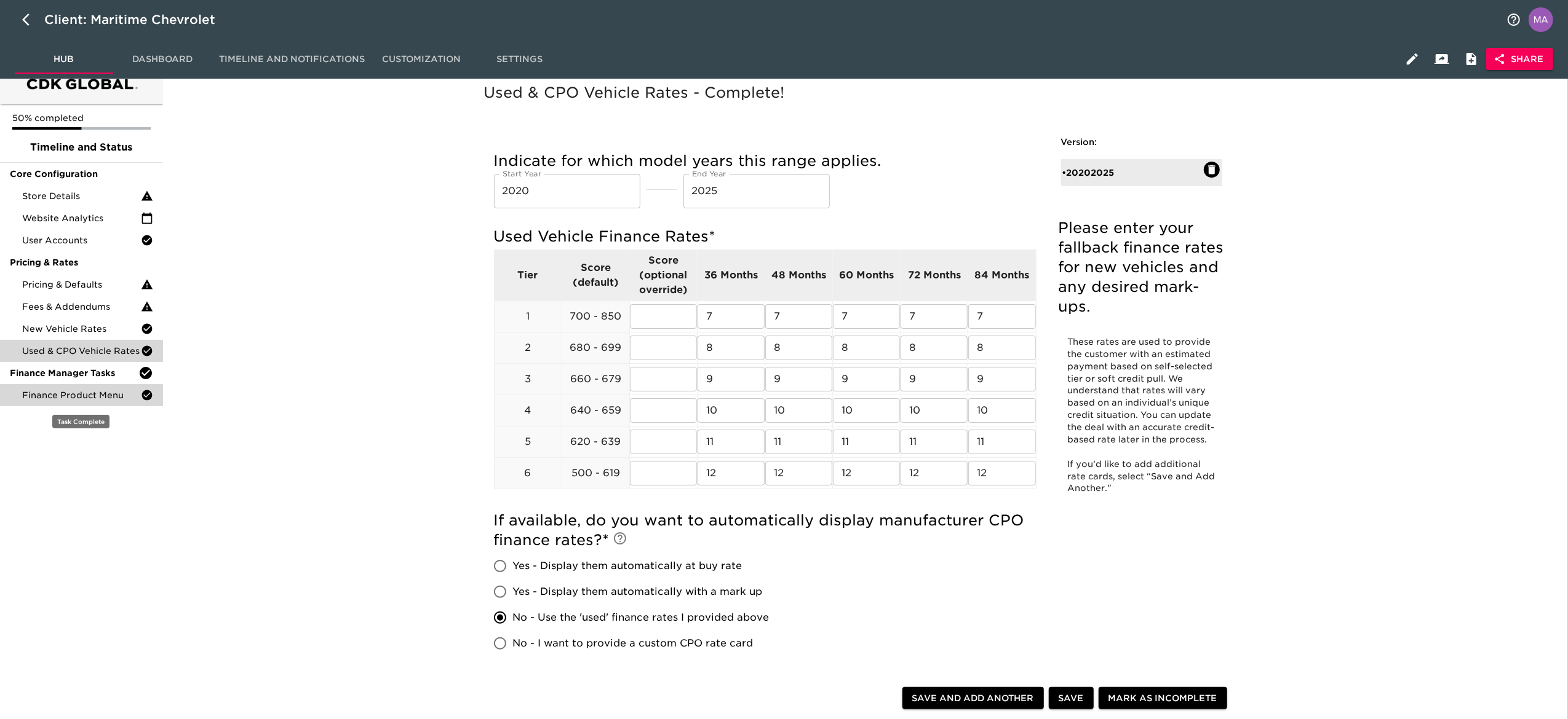
click at [82, 396] on span "Finance Product Menu" at bounding box center [81, 395] width 119 height 12
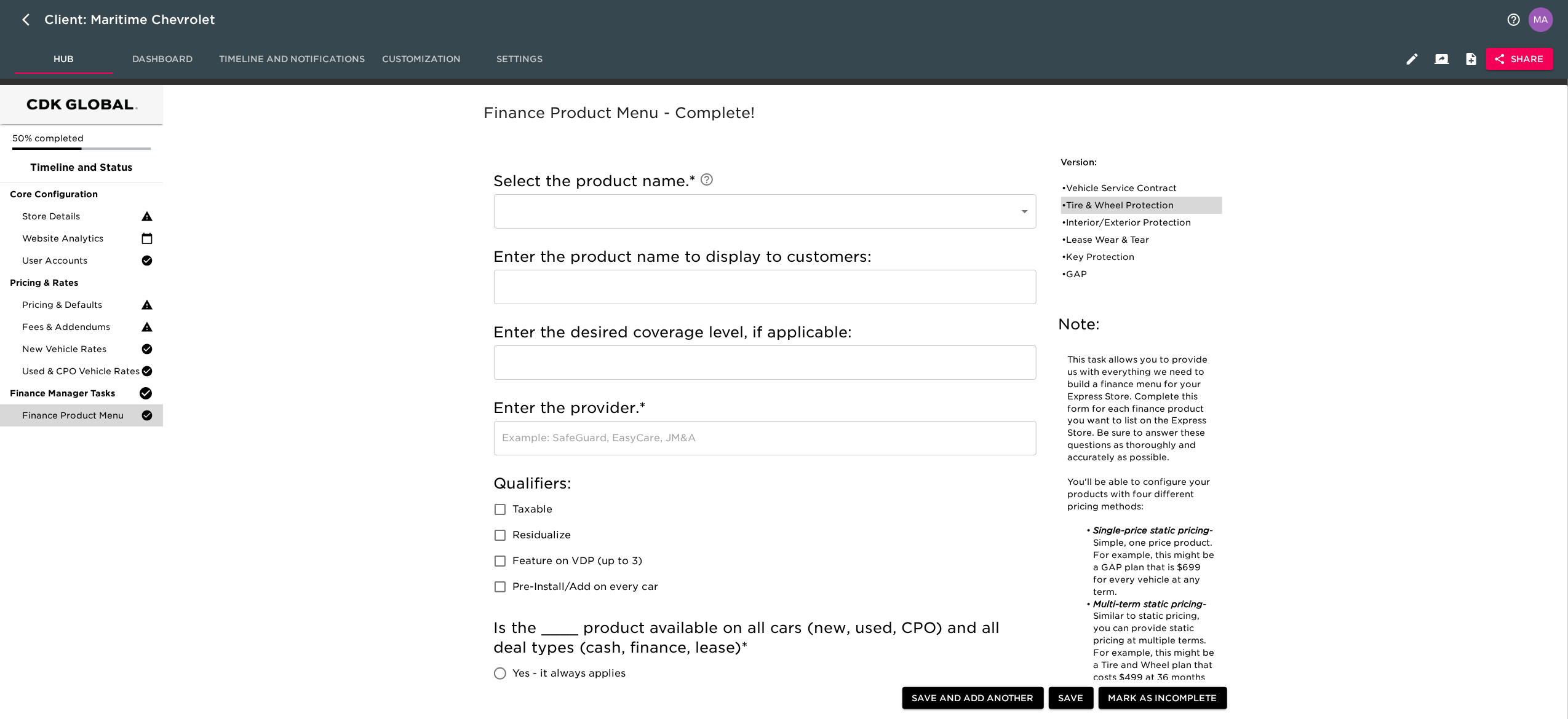
click at [1105, 202] on div "• Tire & Wheel Protection" at bounding box center [1133, 205] width 141 height 12
type input "Tire & Wheel Protection"
type input "Chevy Protection"
checkbox input "true"
radio input "true"
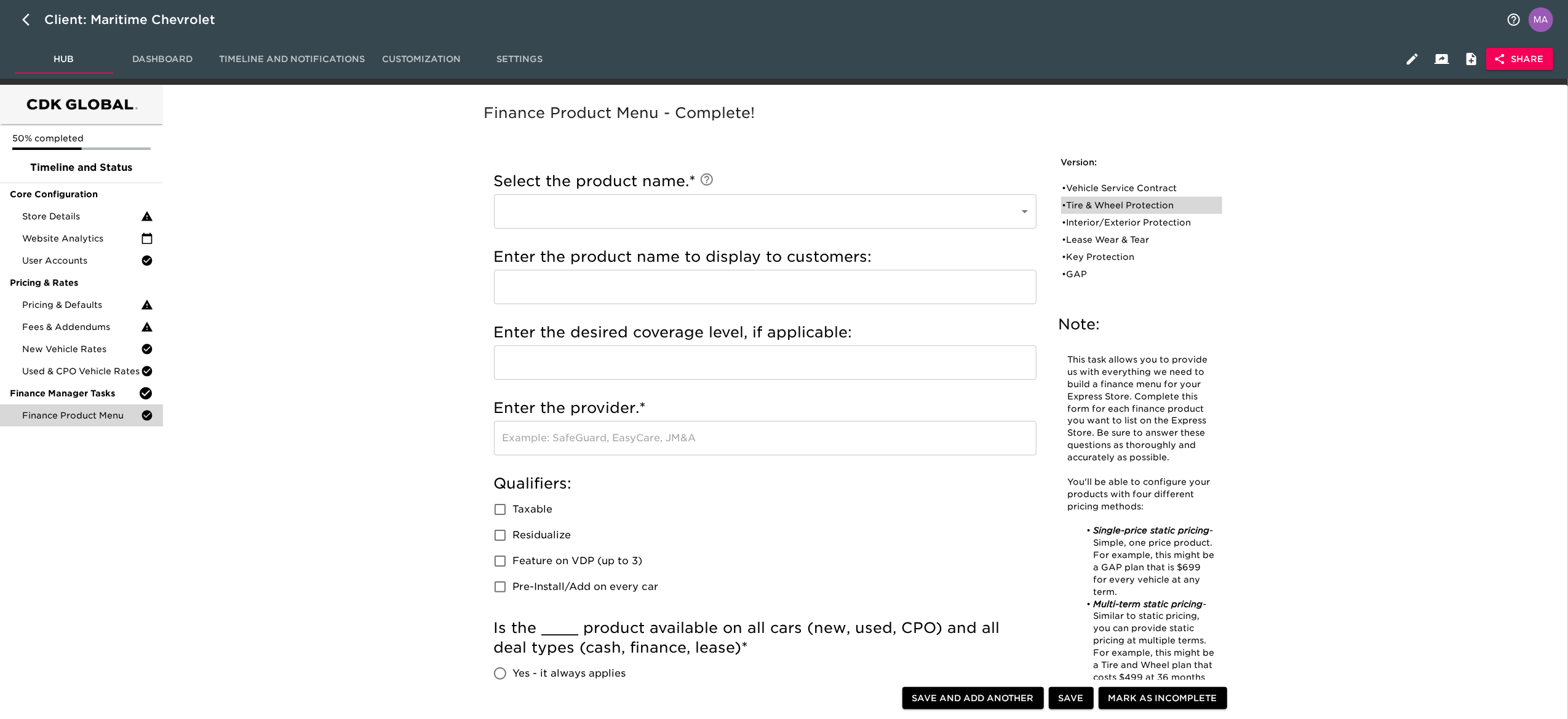
radio input "true"
type input "750"
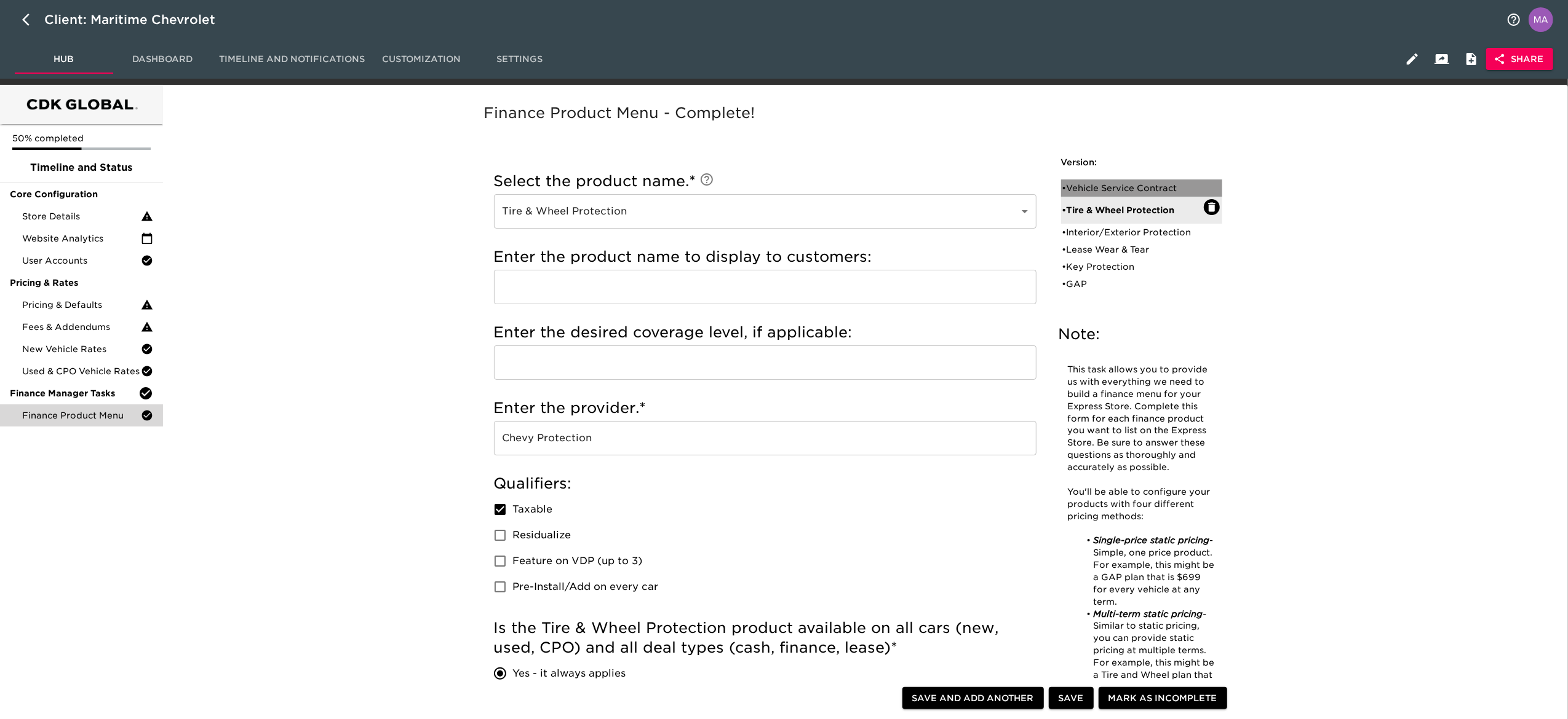
click at [1113, 182] on div "• Vehicle Service Contract" at bounding box center [1133, 187] width 141 height 12
type input "Vehicle Service Contract"
type input "Platinum"
type input "GM Financial"
checkbox input "true"
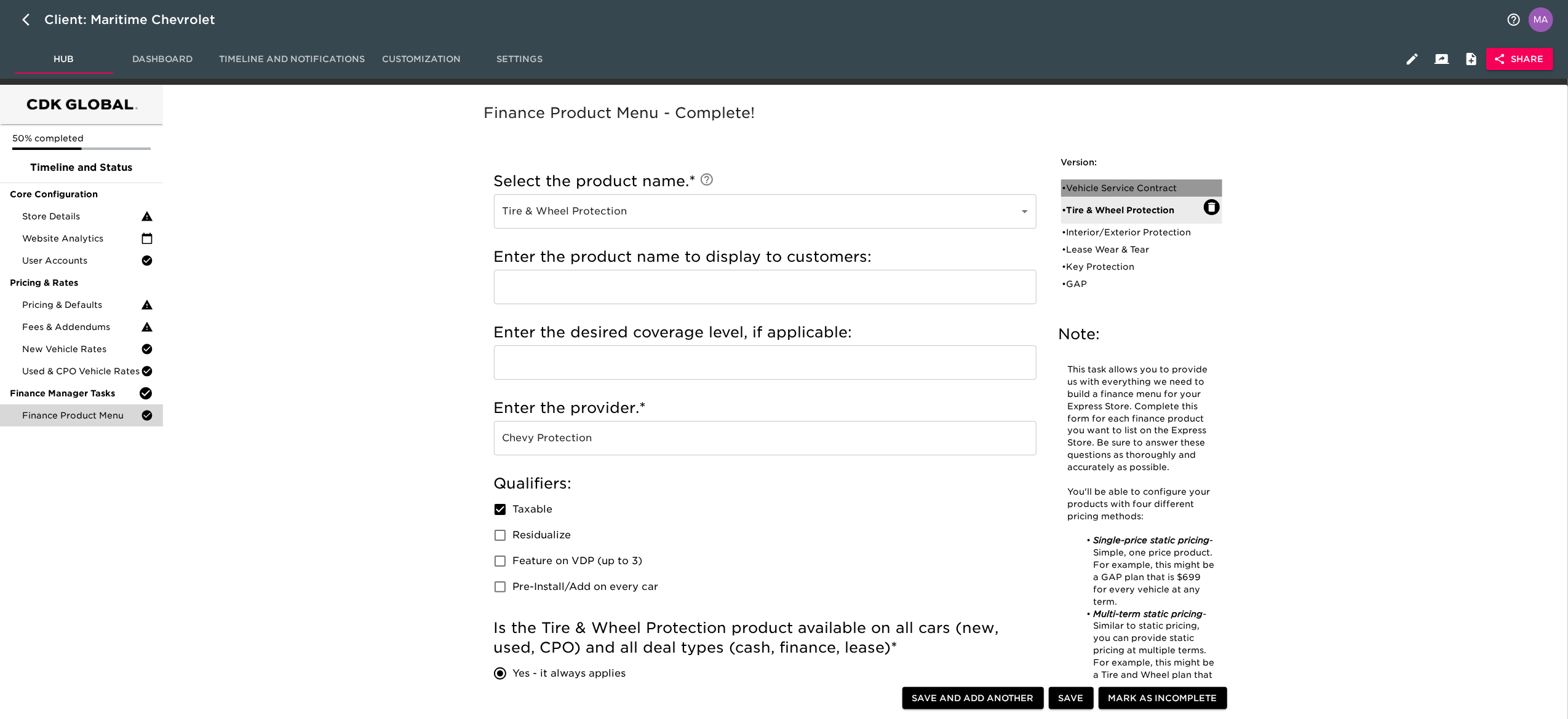
radio input "true"
radio input "false"
radio input "true"
type input "1000"
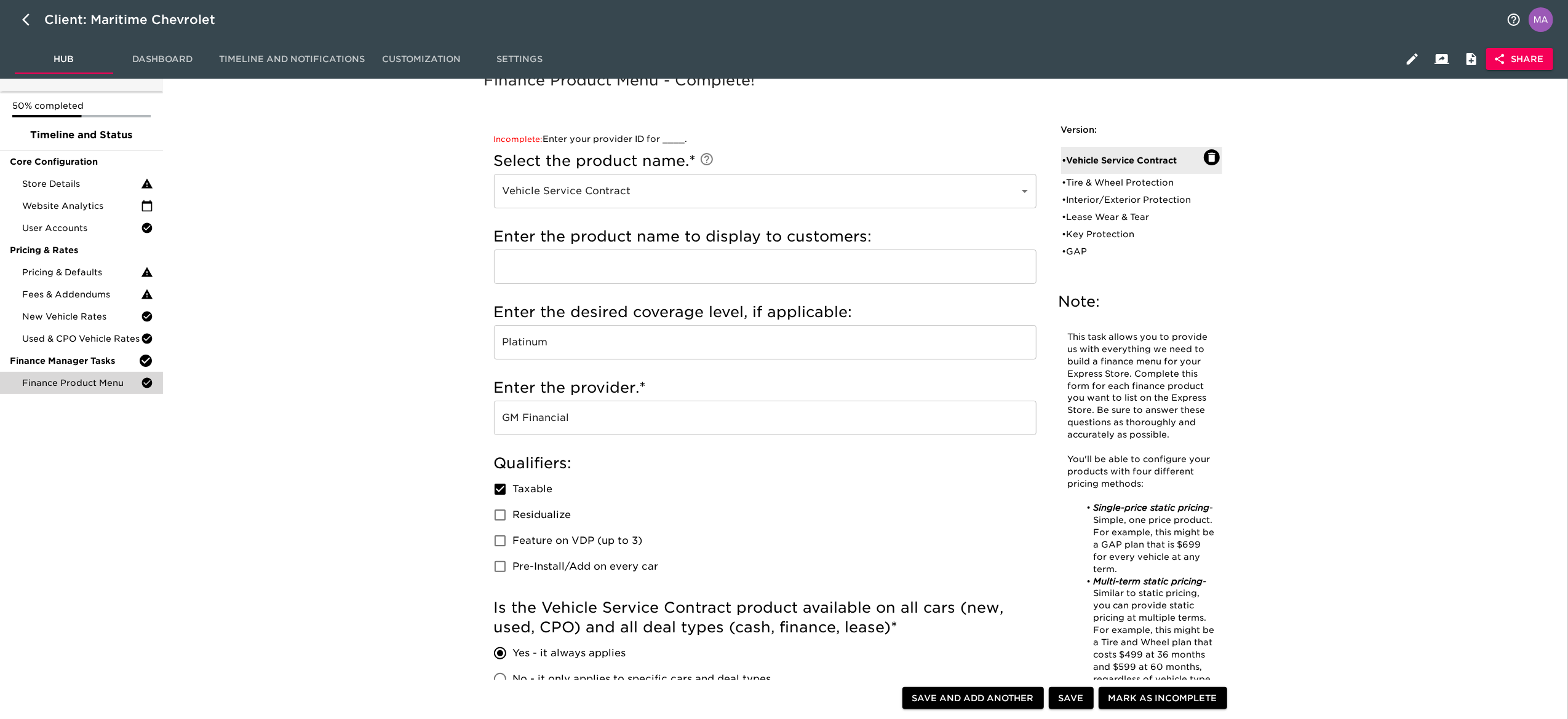
scroll to position [123, 0]
